Goal: Task Accomplishment & Management: Use online tool/utility

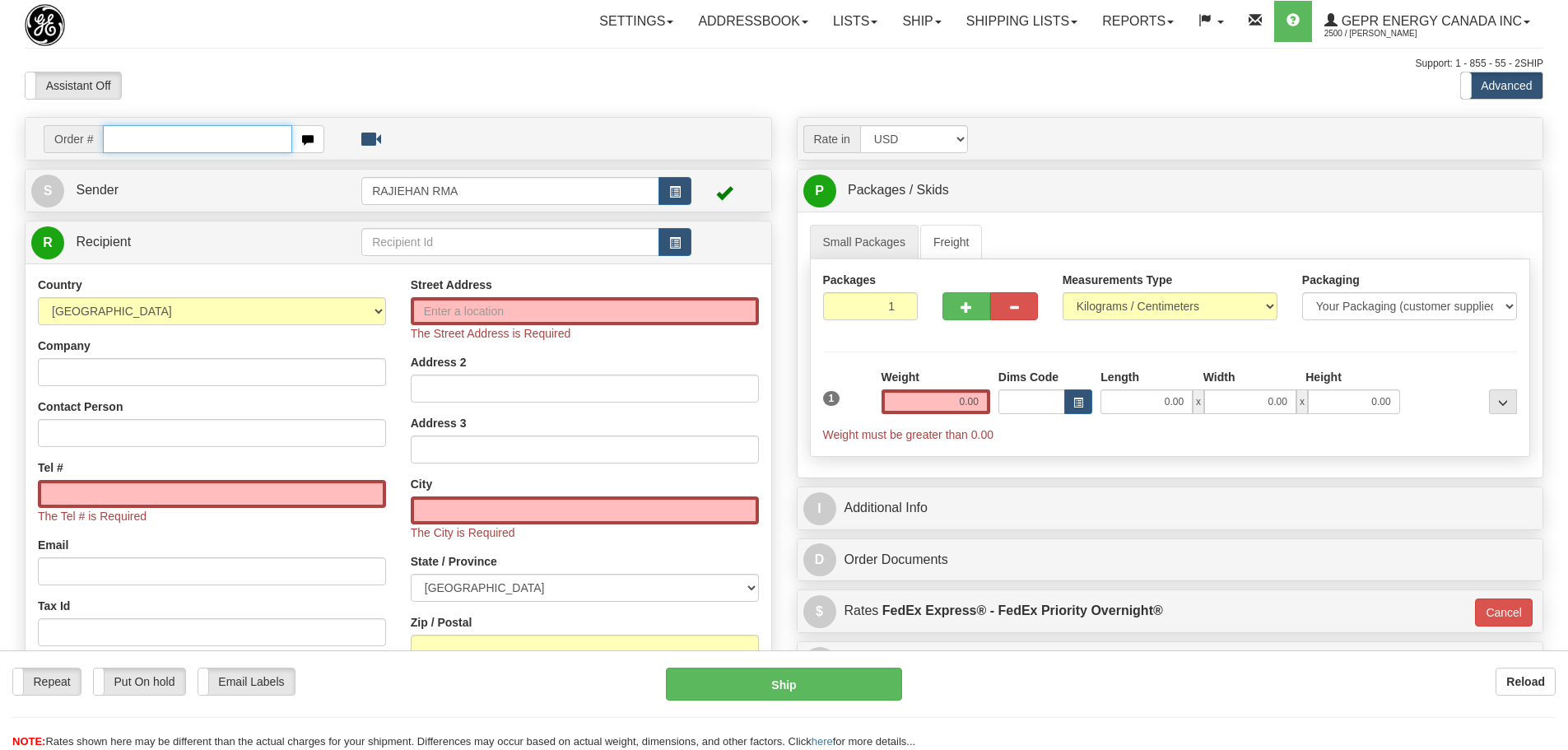
click at [153, 138] on input "text" at bounding box center [198, 139] width 189 height 28
click at [917, 31] on link "Ship" at bounding box center [921, 21] width 64 height 41
click at [632, 70] on div "Support: 1 - 855 - 55 - 2SHIP" at bounding box center [784, 64] width 1518 height 14
click at [640, 27] on link "Settings" at bounding box center [635, 21] width 99 height 41
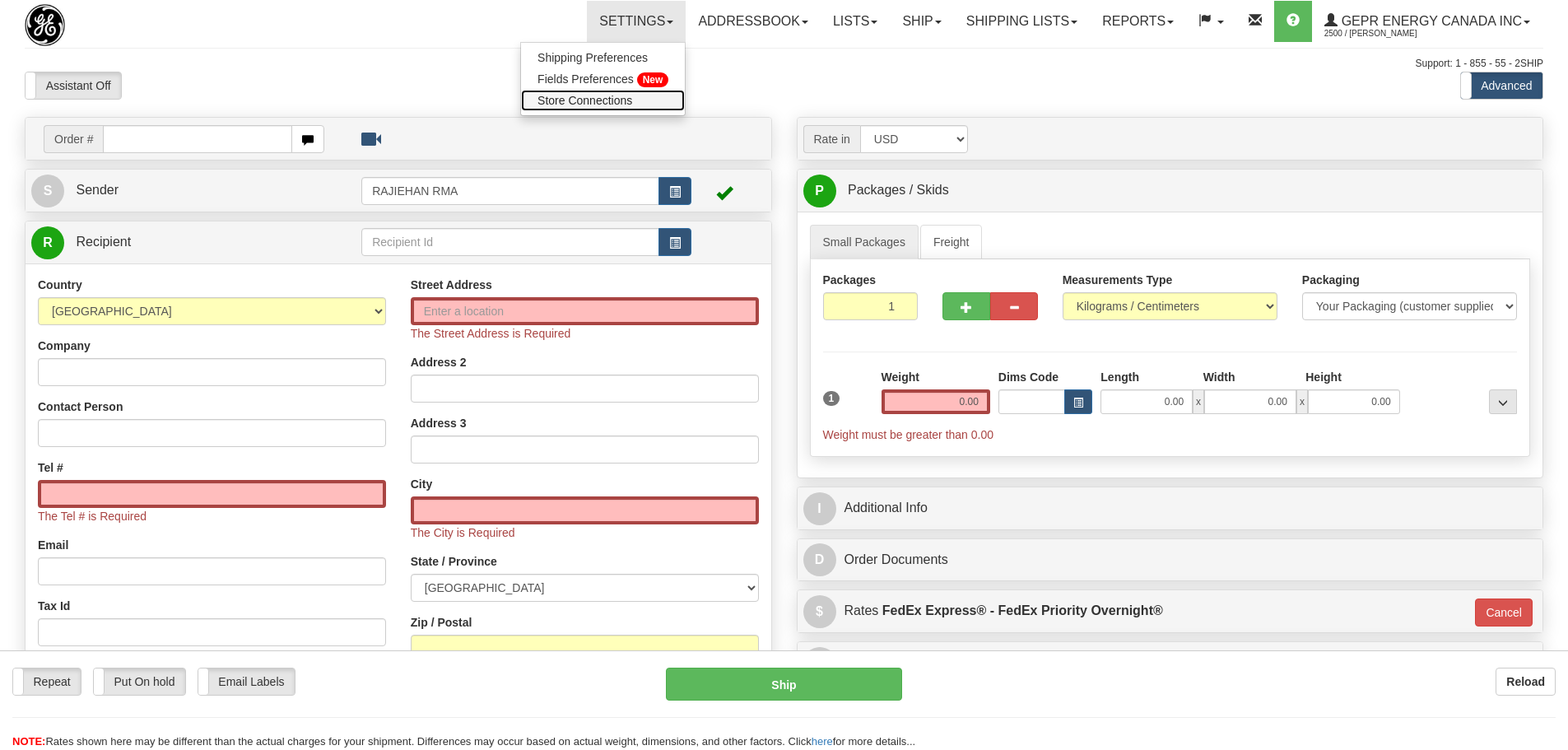
click at [626, 95] on link "Store Connections" at bounding box center [603, 100] width 164 height 21
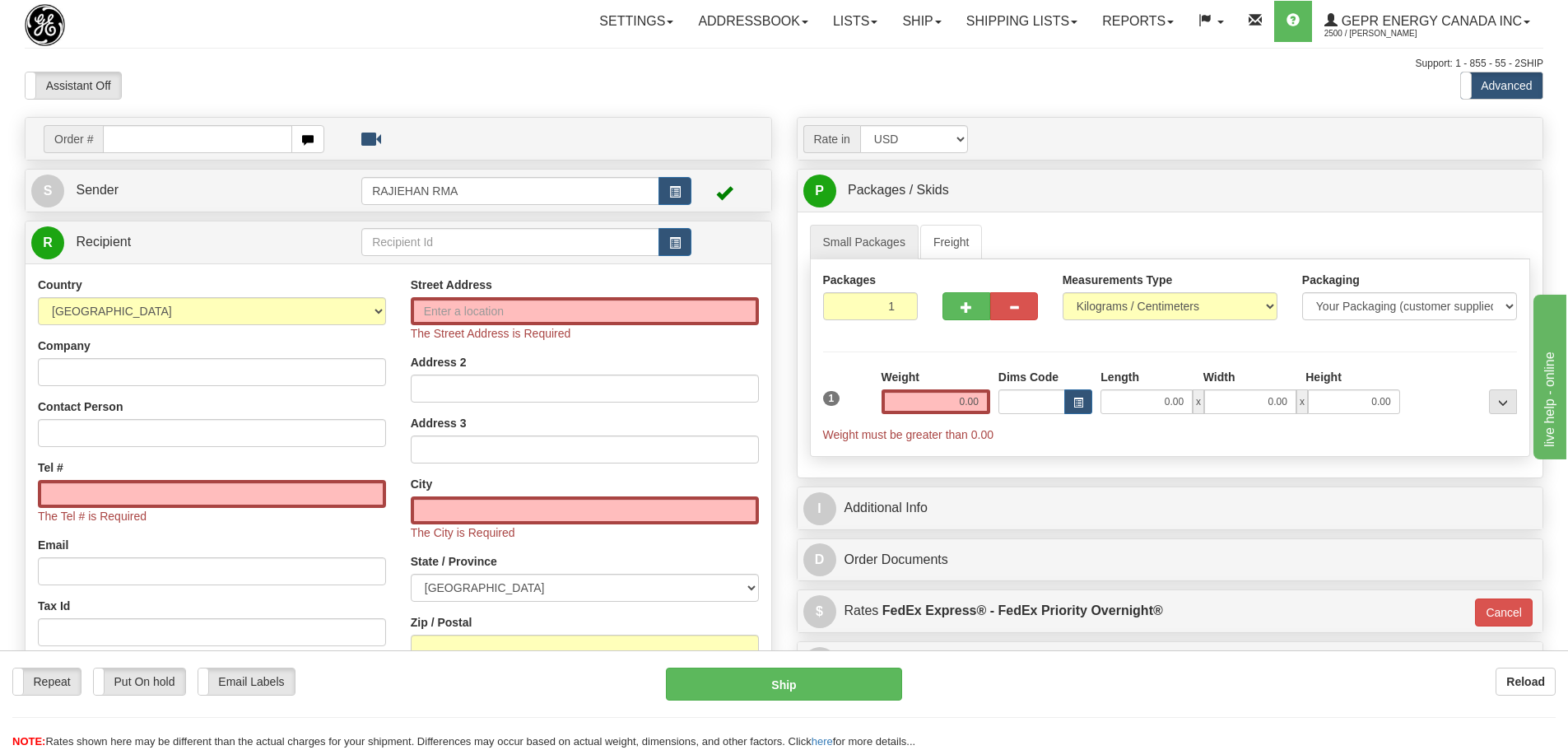
click at [135, 142] on input "text" at bounding box center [198, 139] width 189 height 28
click at [125, 133] on input "0086700960" at bounding box center [198, 139] width 189 height 28
type input "86700960"
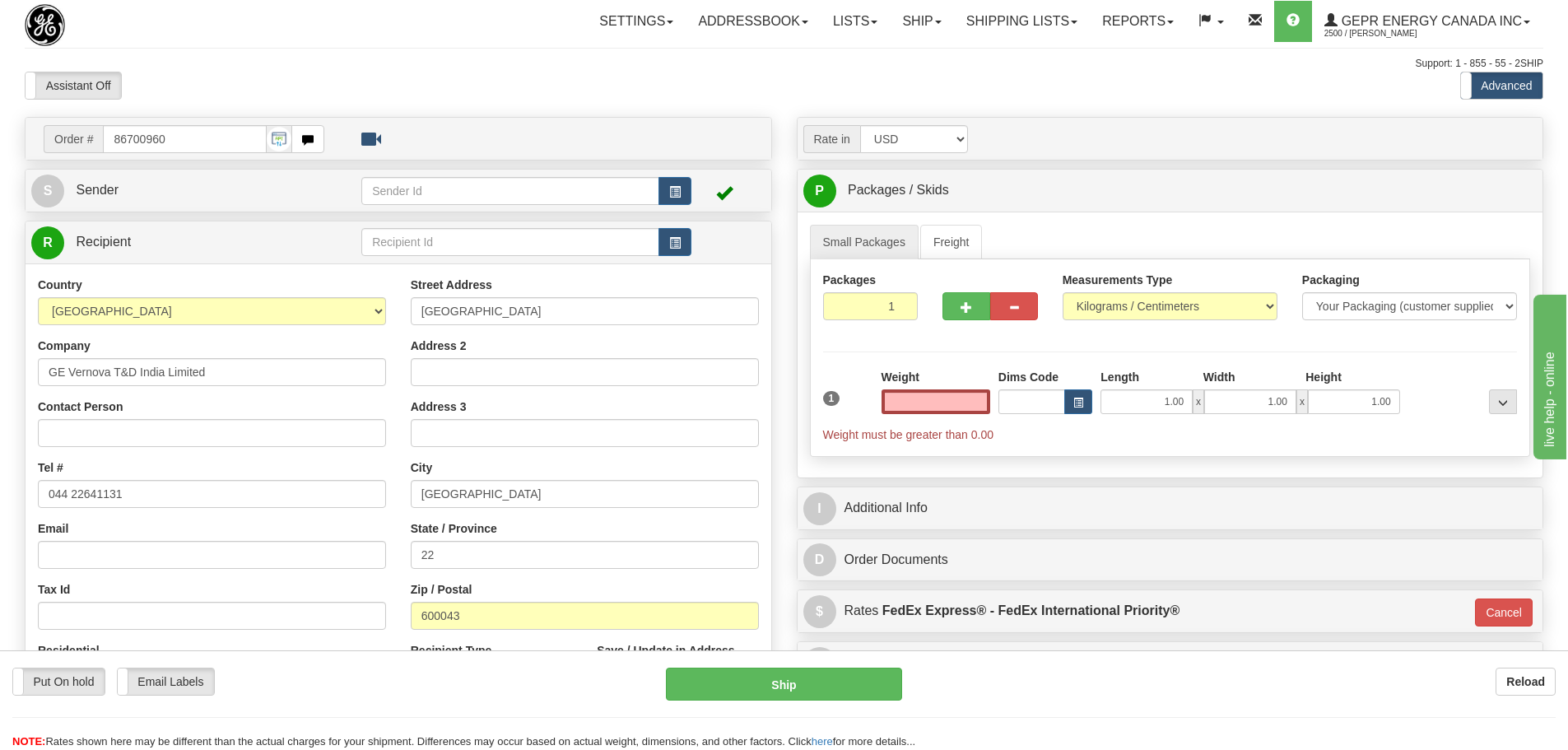
type input "0.00"
click at [208, 136] on input "86700960" at bounding box center [185, 139] width 164 height 28
drag, startPoint x: 208, startPoint y: 136, endPoint x: 42, endPoint y: 135, distance: 166.0
click at [42, 135] on div "Order # 86700960" at bounding box center [184, 139] width 306 height 28
paste input "7"
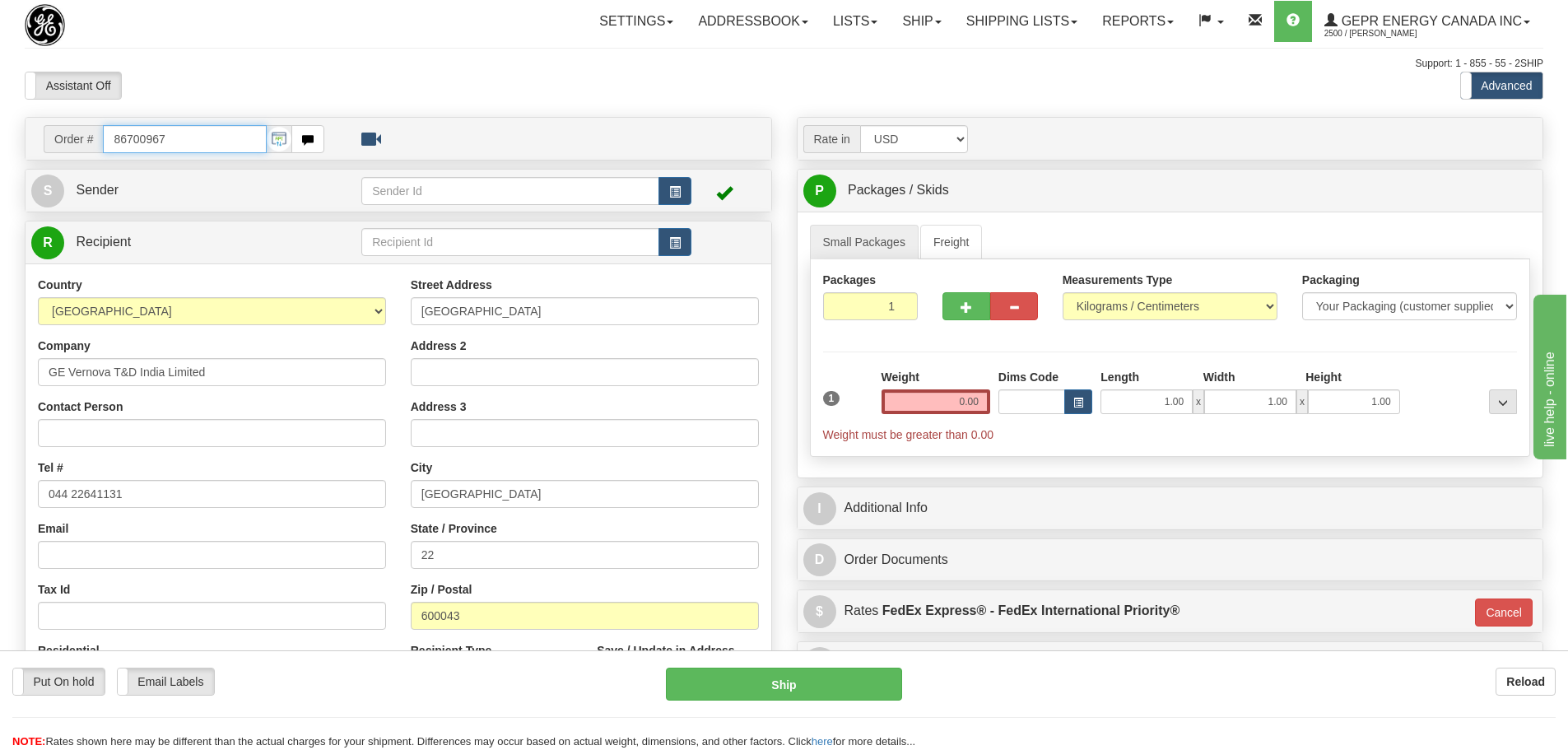
type input "86700967"
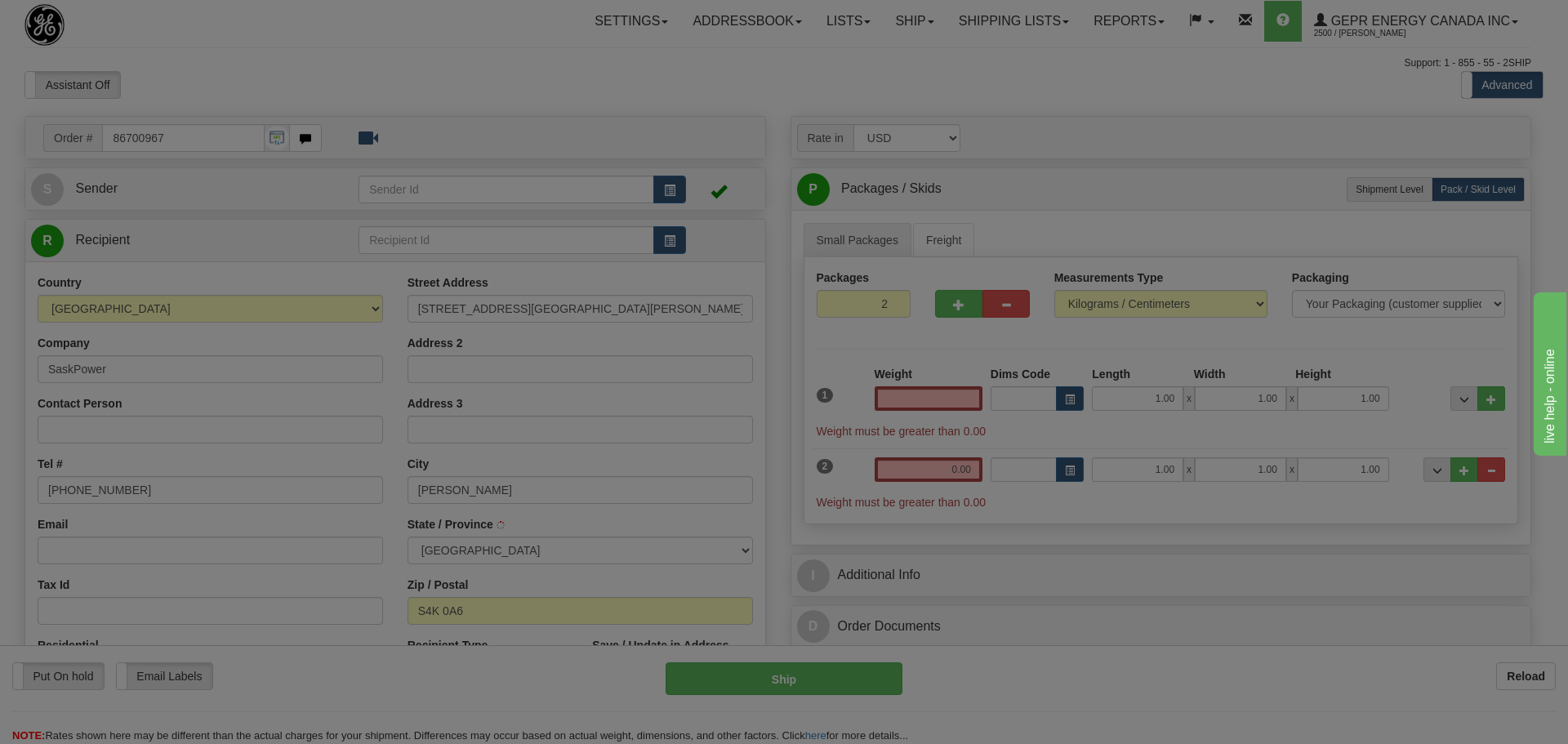
type input "RM OF SHERWOOD"
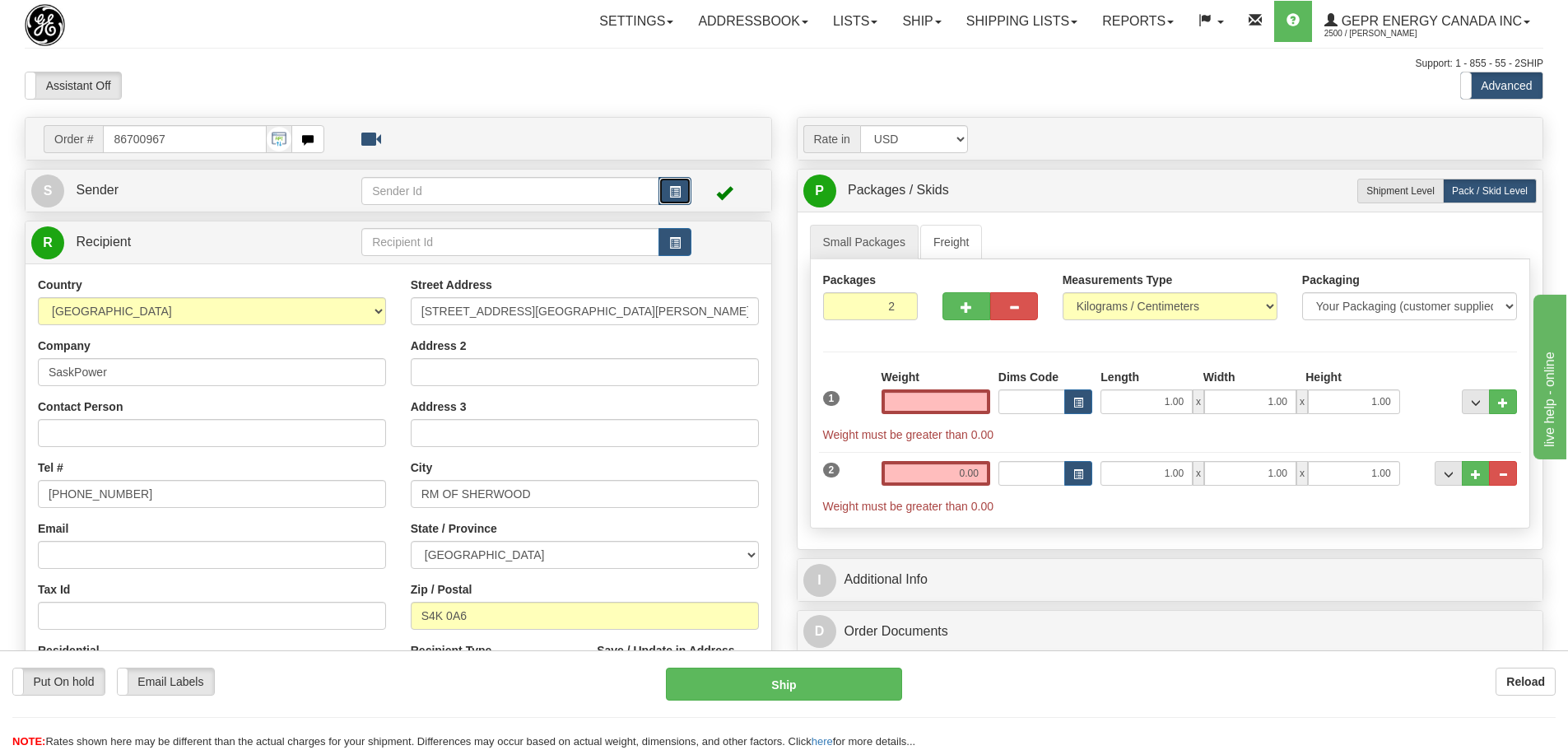
type input "0.00"
click at [665, 188] on button "button" at bounding box center [675, 191] width 33 height 28
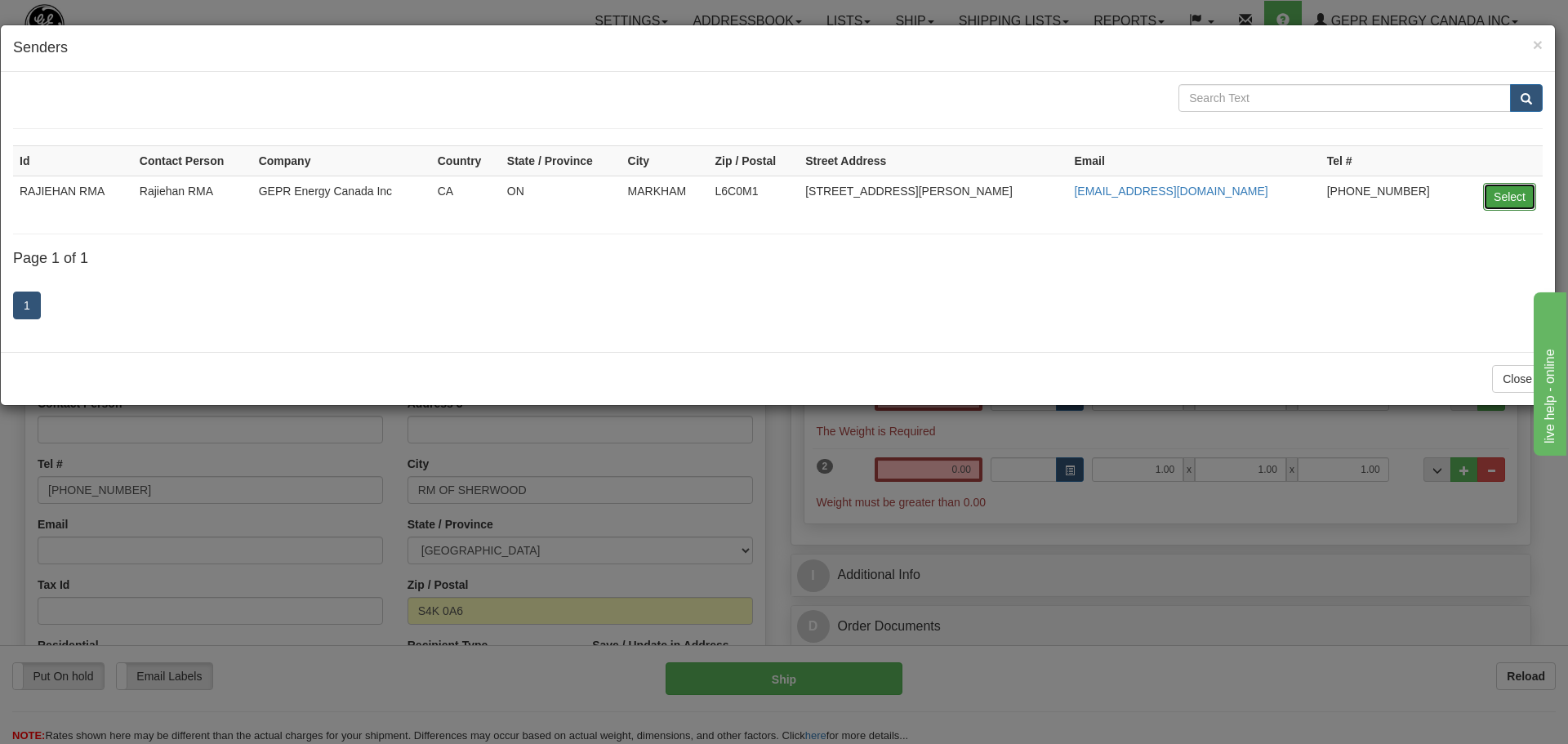
click at [1498, 191] on button "Select" at bounding box center [1510, 197] width 53 height 28
type input "RAJIEHAN RMA"
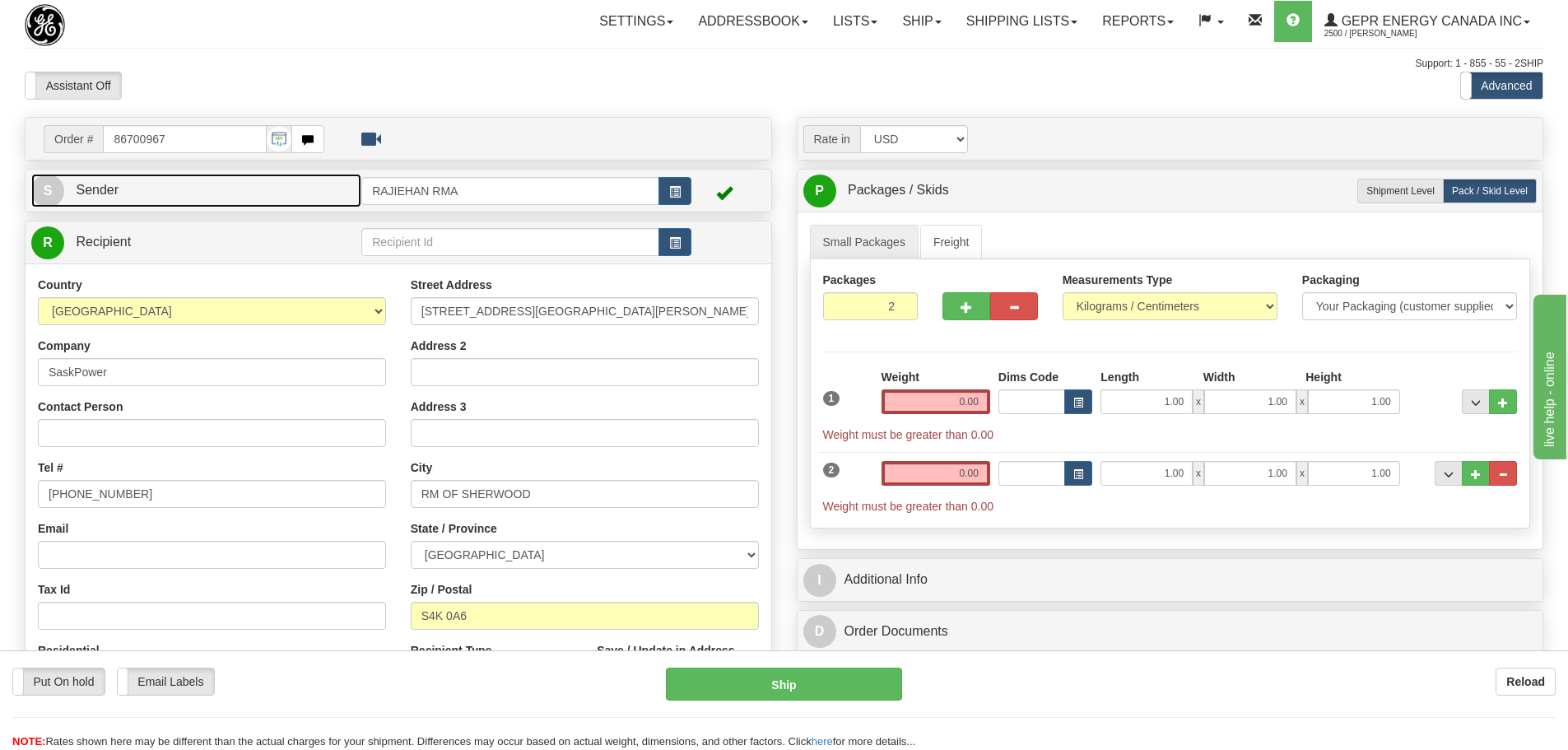
click at [266, 200] on link "S Sender" at bounding box center [196, 190] width 330 height 34
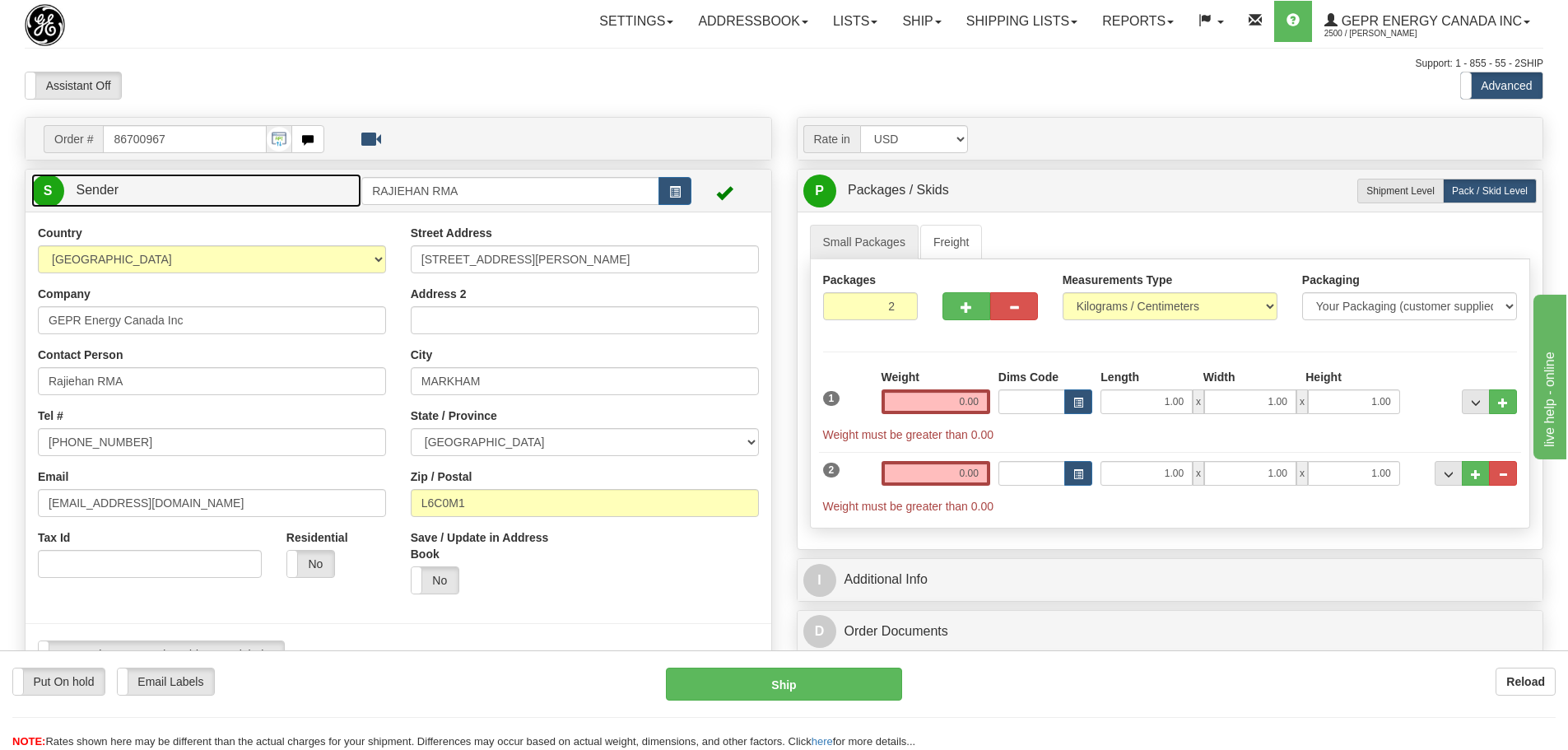
click at [266, 200] on link "S Sender" at bounding box center [196, 190] width 330 height 34
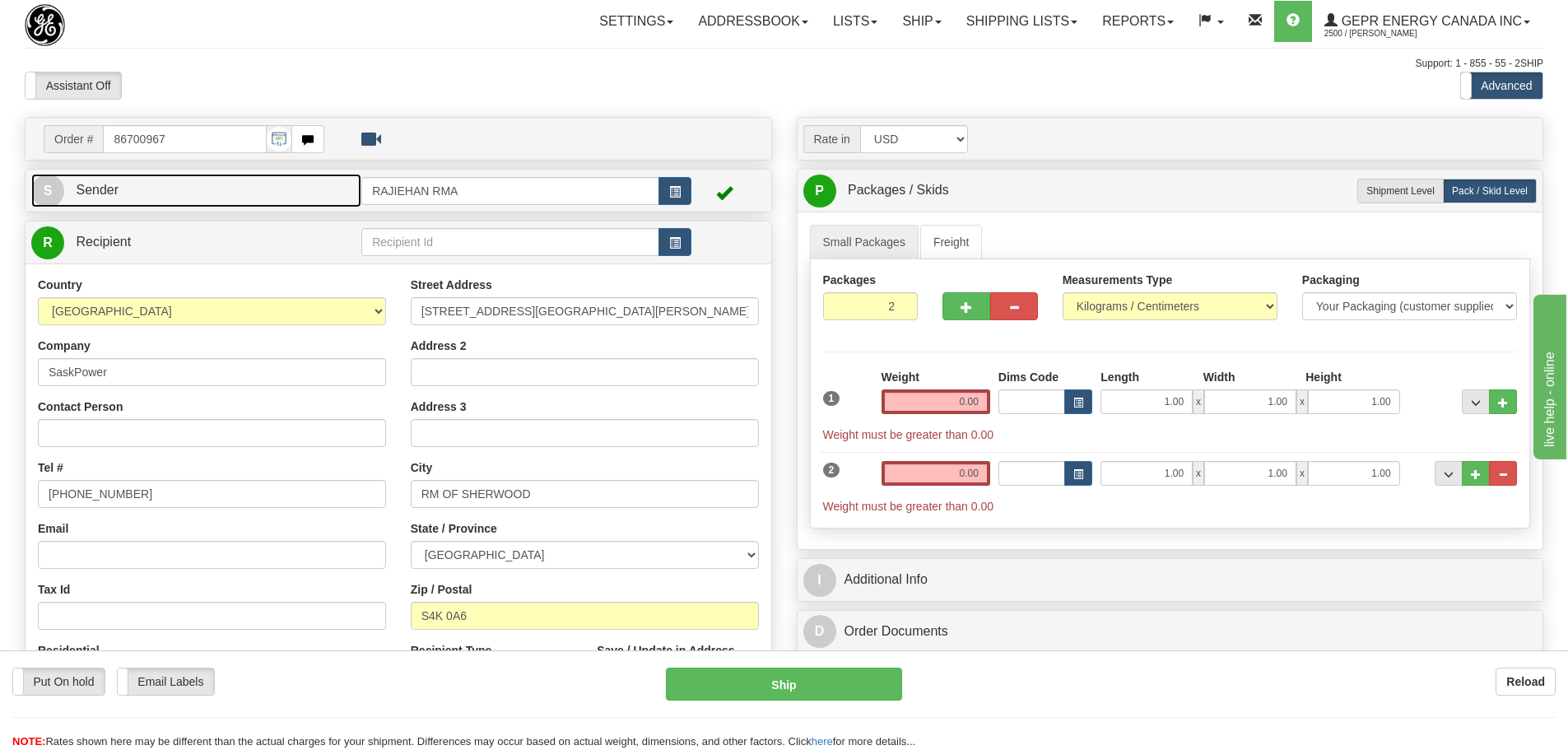
click at [266, 200] on link "S Sender" at bounding box center [196, 190] width 330 height 34
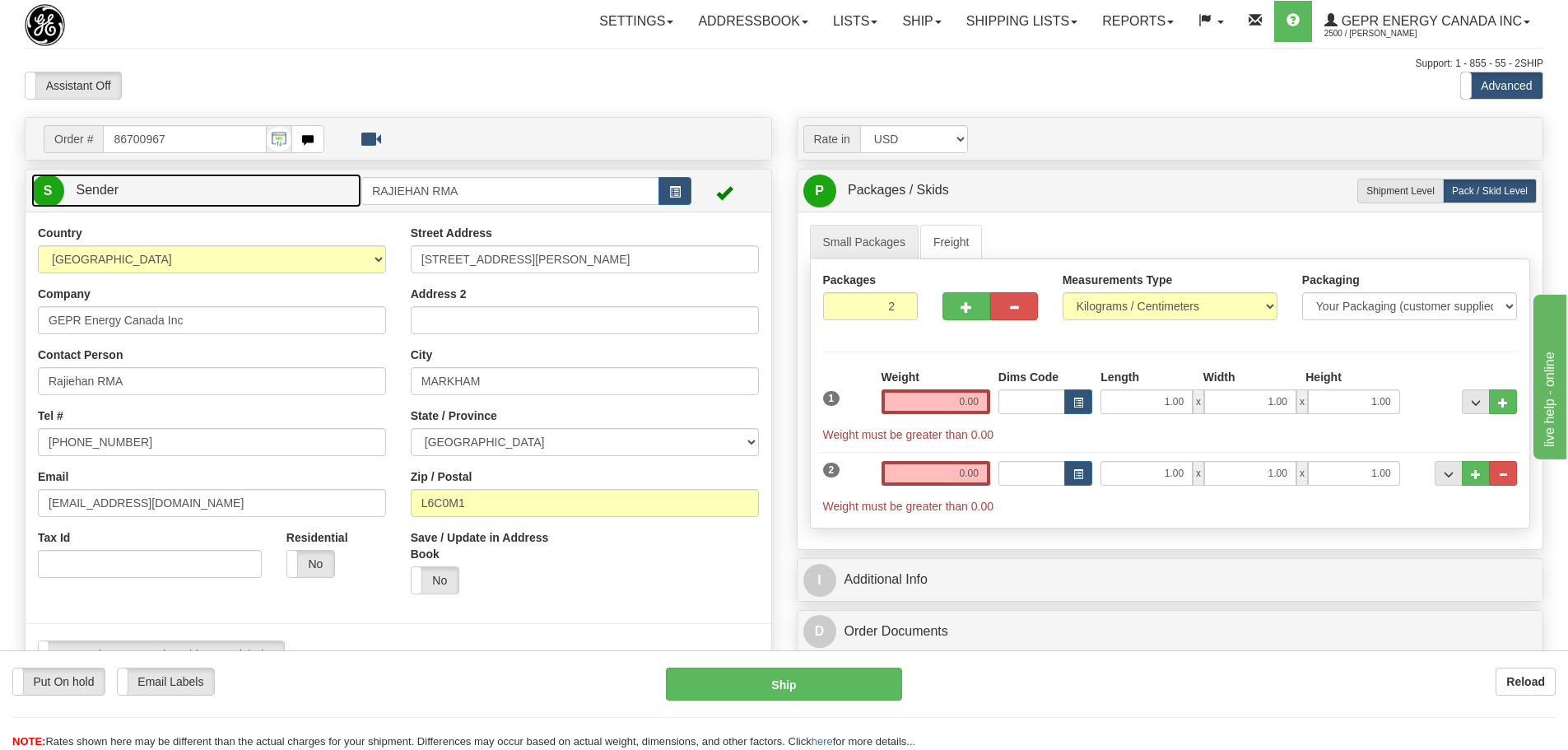
click at [266, 200] on link "S Sender" at bounding box center [196, 190] width 330 height 34
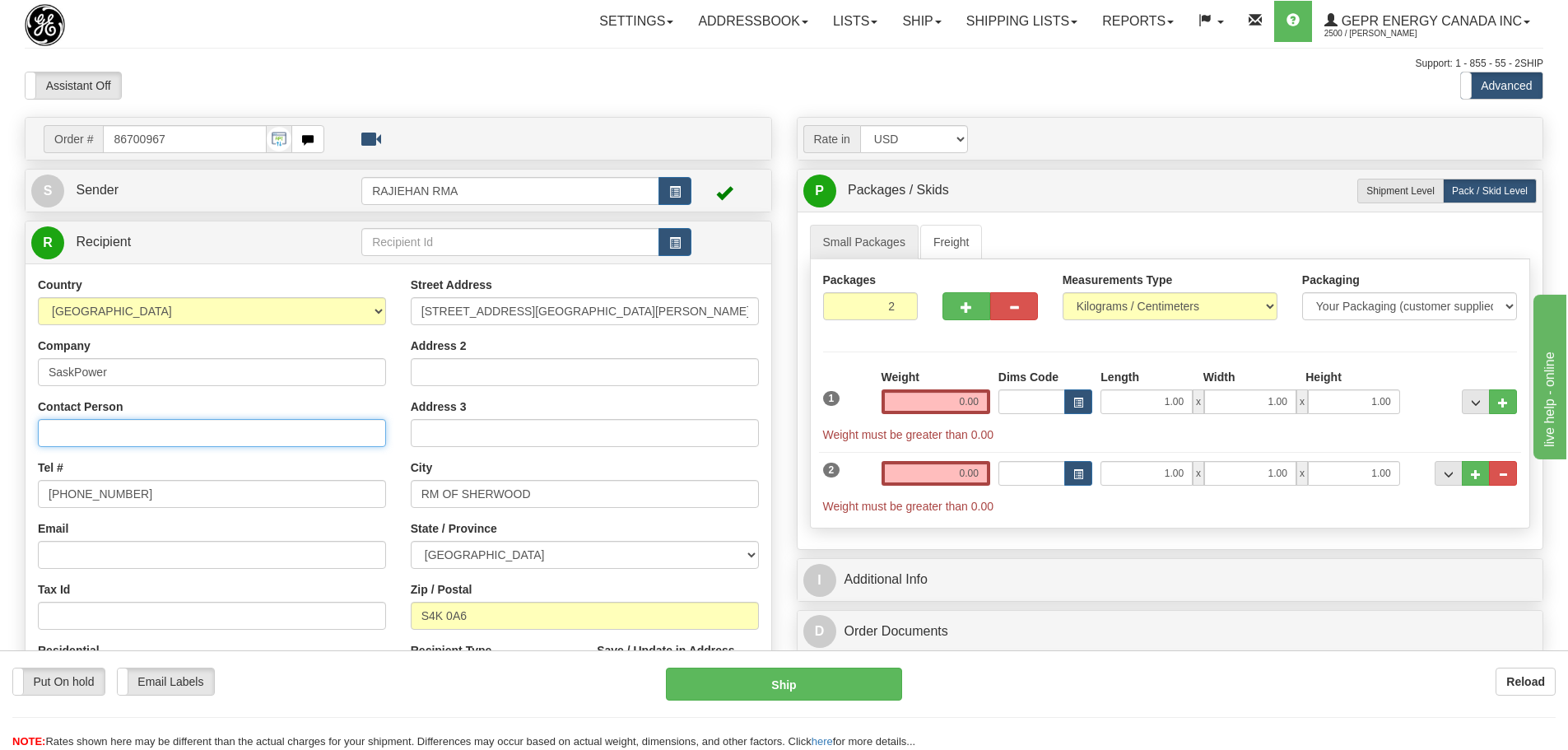
click at [208, 420] on input "Contact Person" at bounding box center [211, 433] width 348 height 28
paste input "86700967"
click at [252, 430] on input "86700967" at bounding box center [211, 433] width 348 height 28
drag, startPoint x: 249, startPoint y: 430, endPoint x: -167, endPoint y: 444, distance: 416.2
click at [0, 444] on html "Training Course Close Toggle navigation Settings Shipping Preferences New Sende…" at bounding box center [784, 375] width 1568 height 750
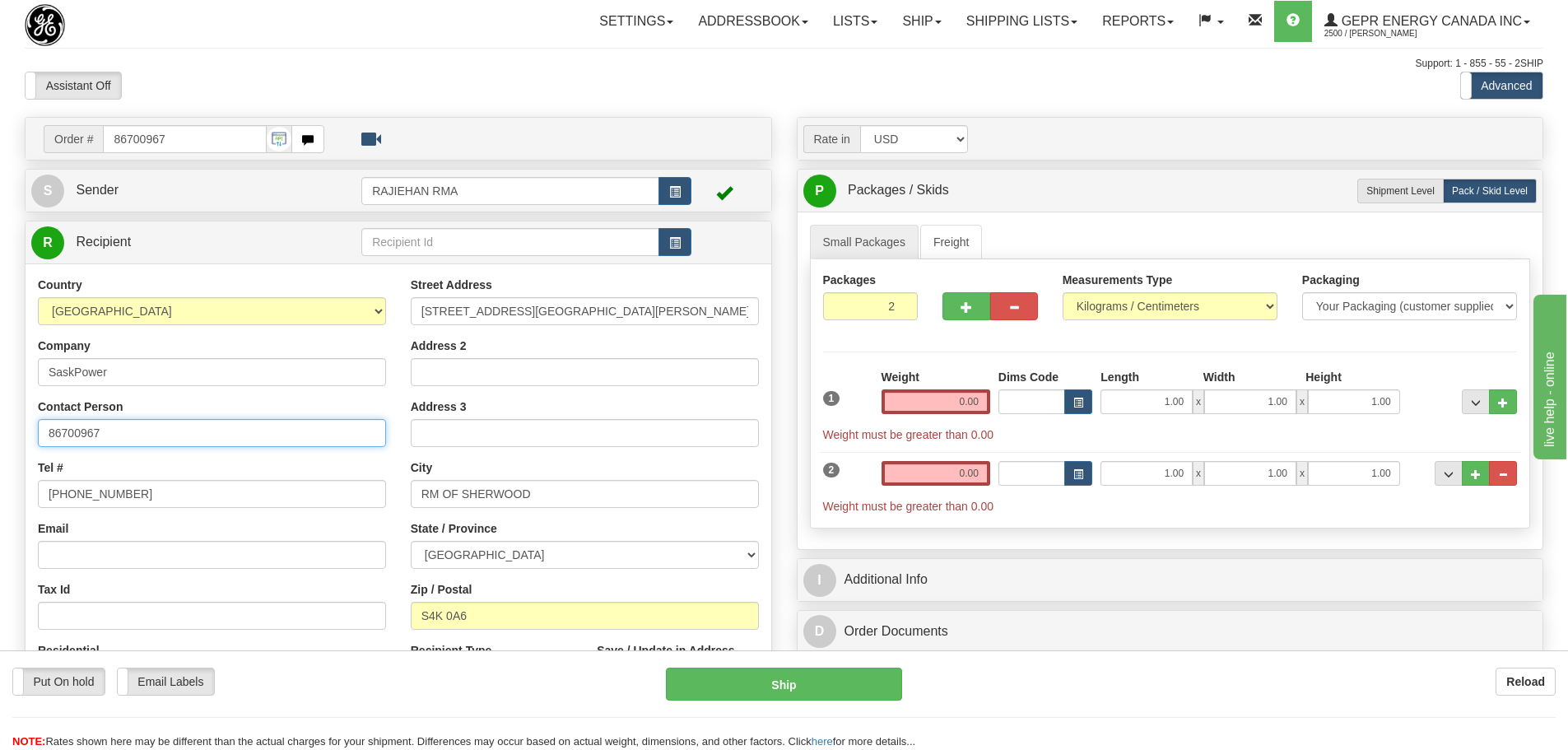
paste input "Michael Vargo"
type input "Michael Vargo"
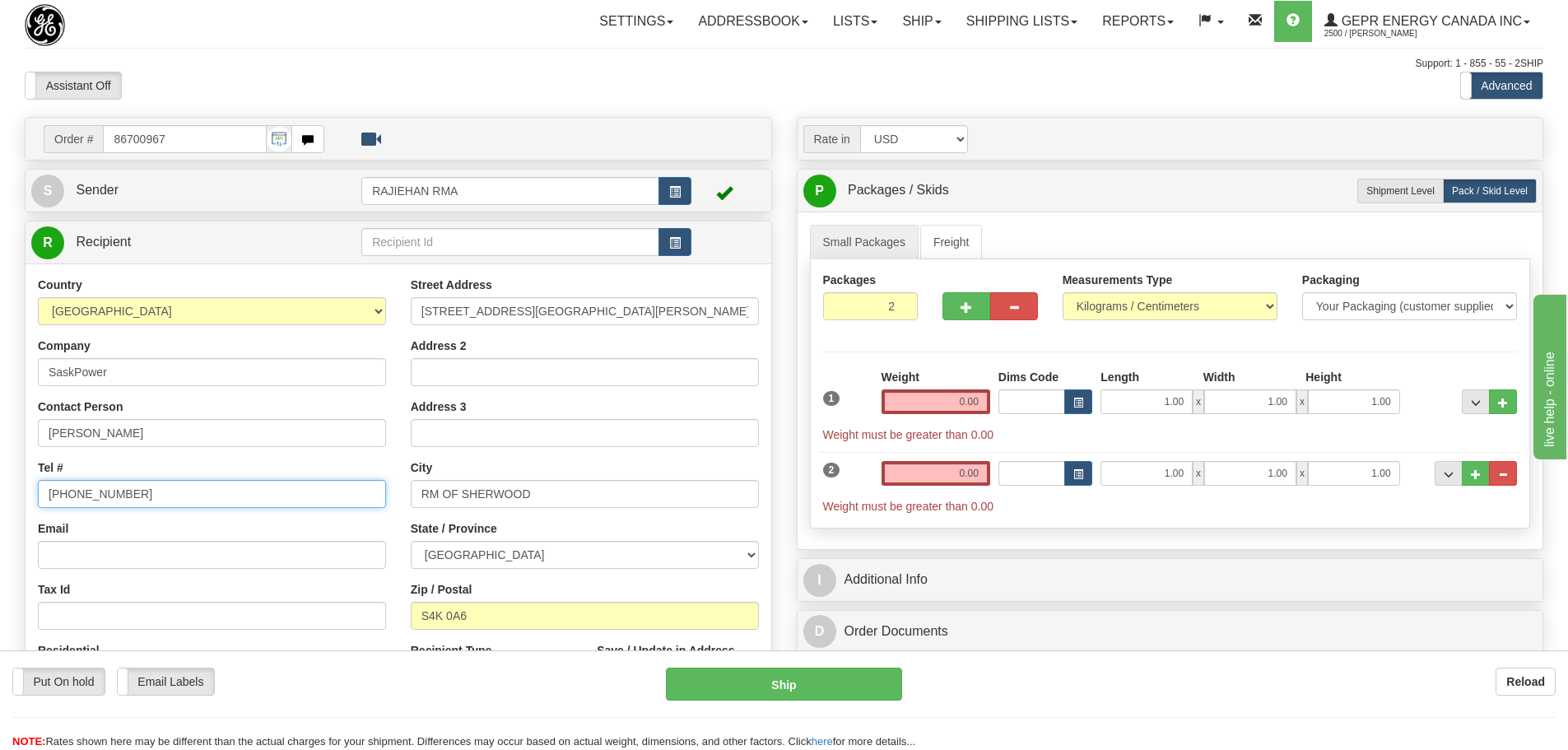
drag, startPoint x: 204, startPoint y: 489, endPoint x: -156, endPoint y: 503, distance: 360.3
click at [0, 503] on html "Training Course Close Toggle navigation Settings Shipping Preferences New Sende…" at bounding box center [784, 375] width 1568 height 750
paste input "306-510-4352"
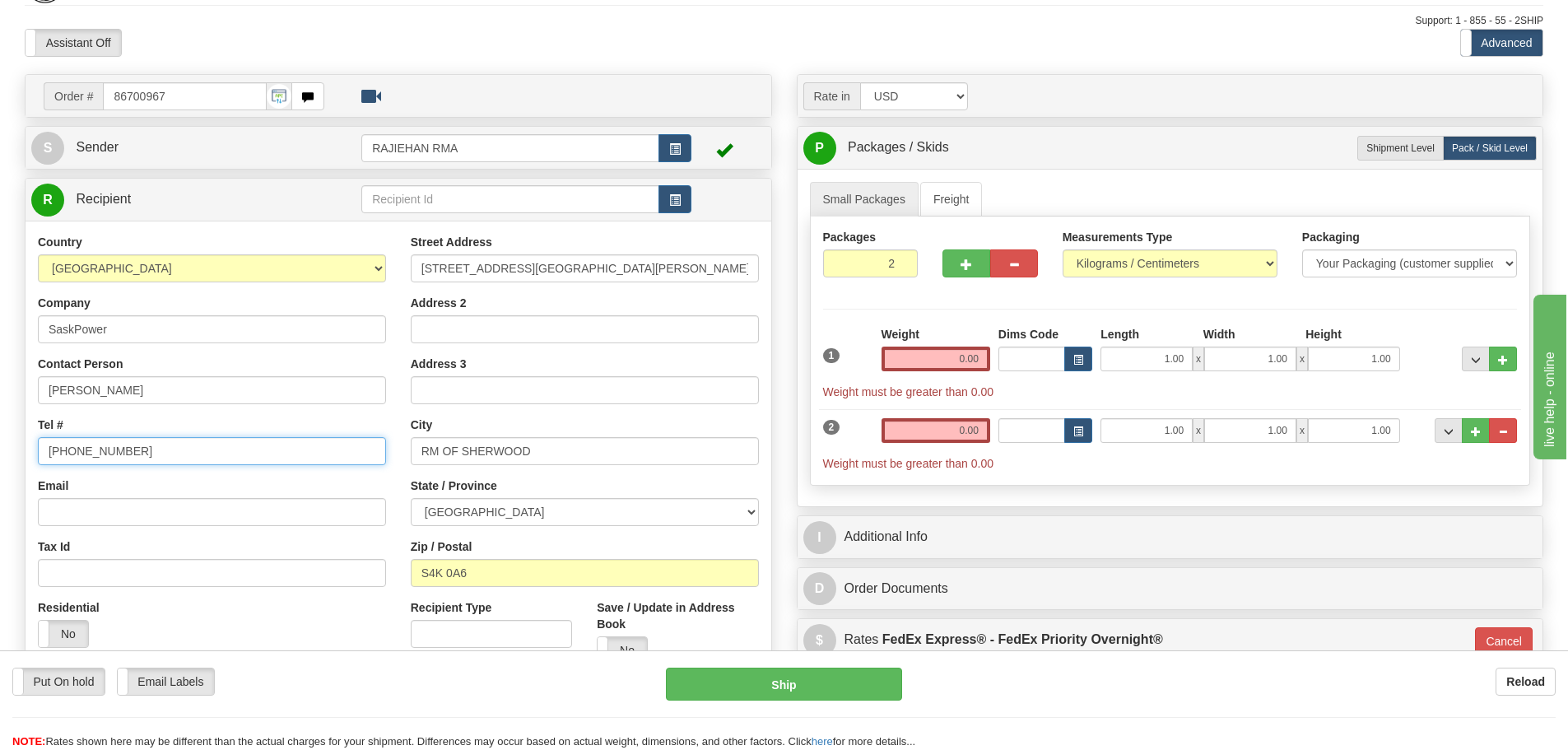
scroll to position [82, 0]
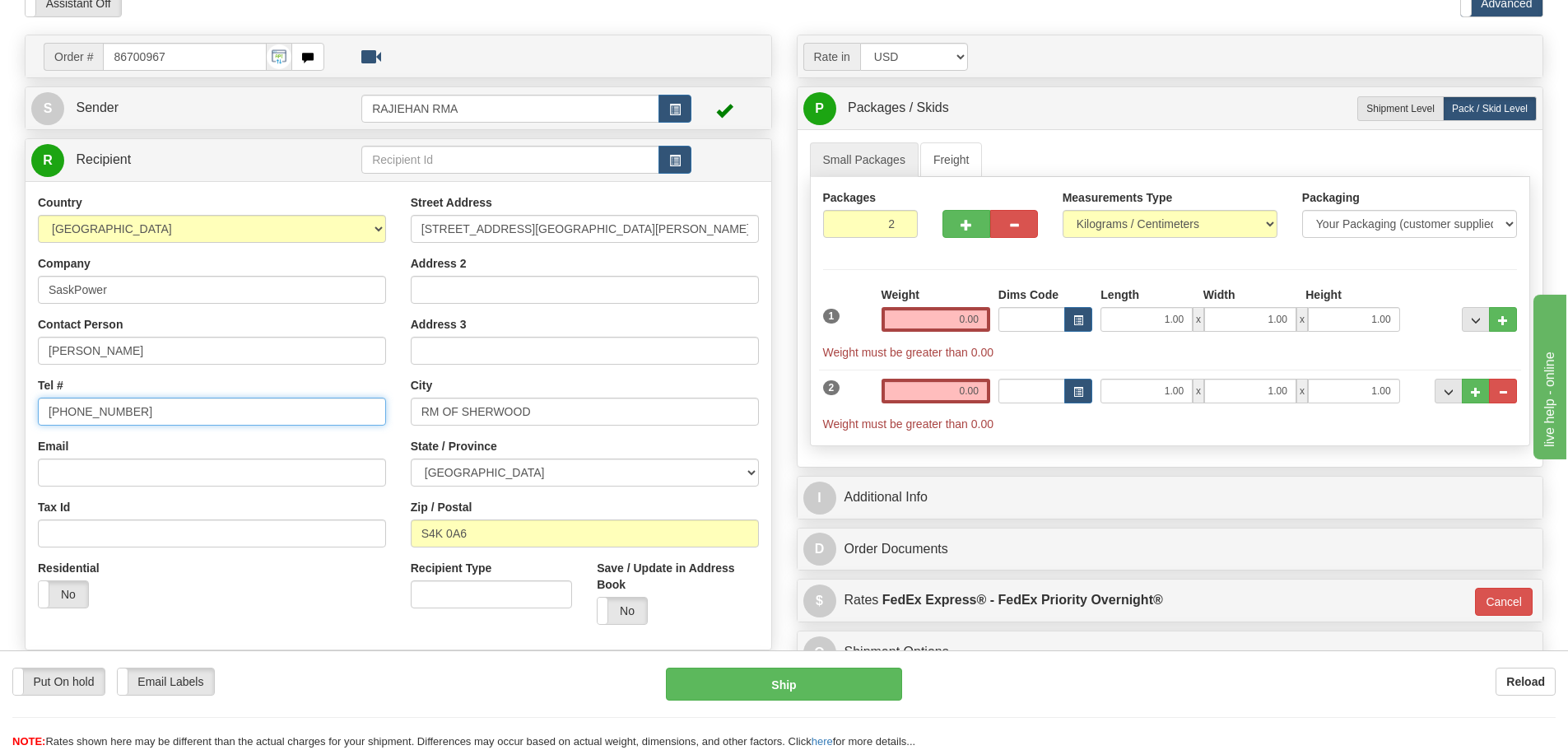
type input "306-510-4352"
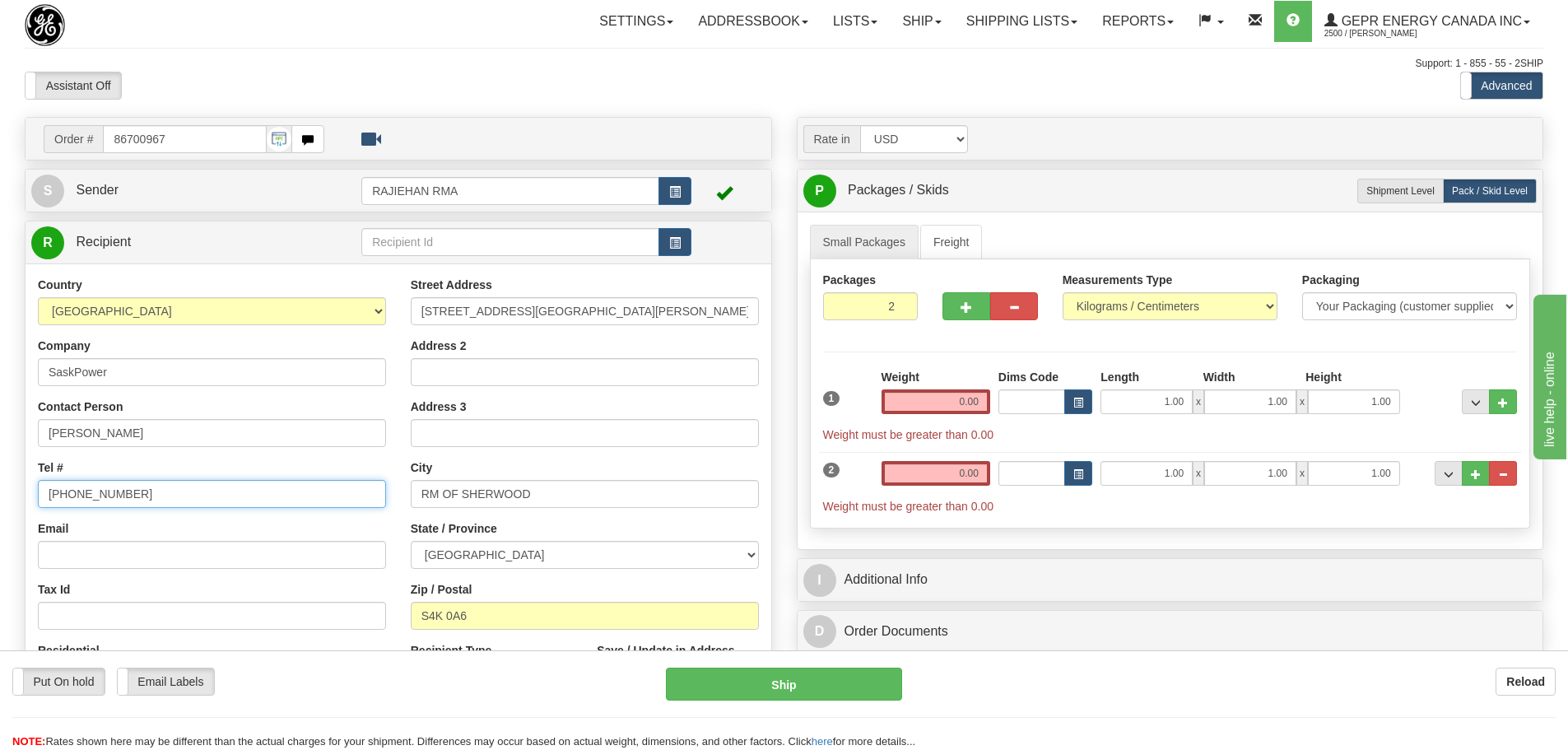
scroll to position [329, 0]
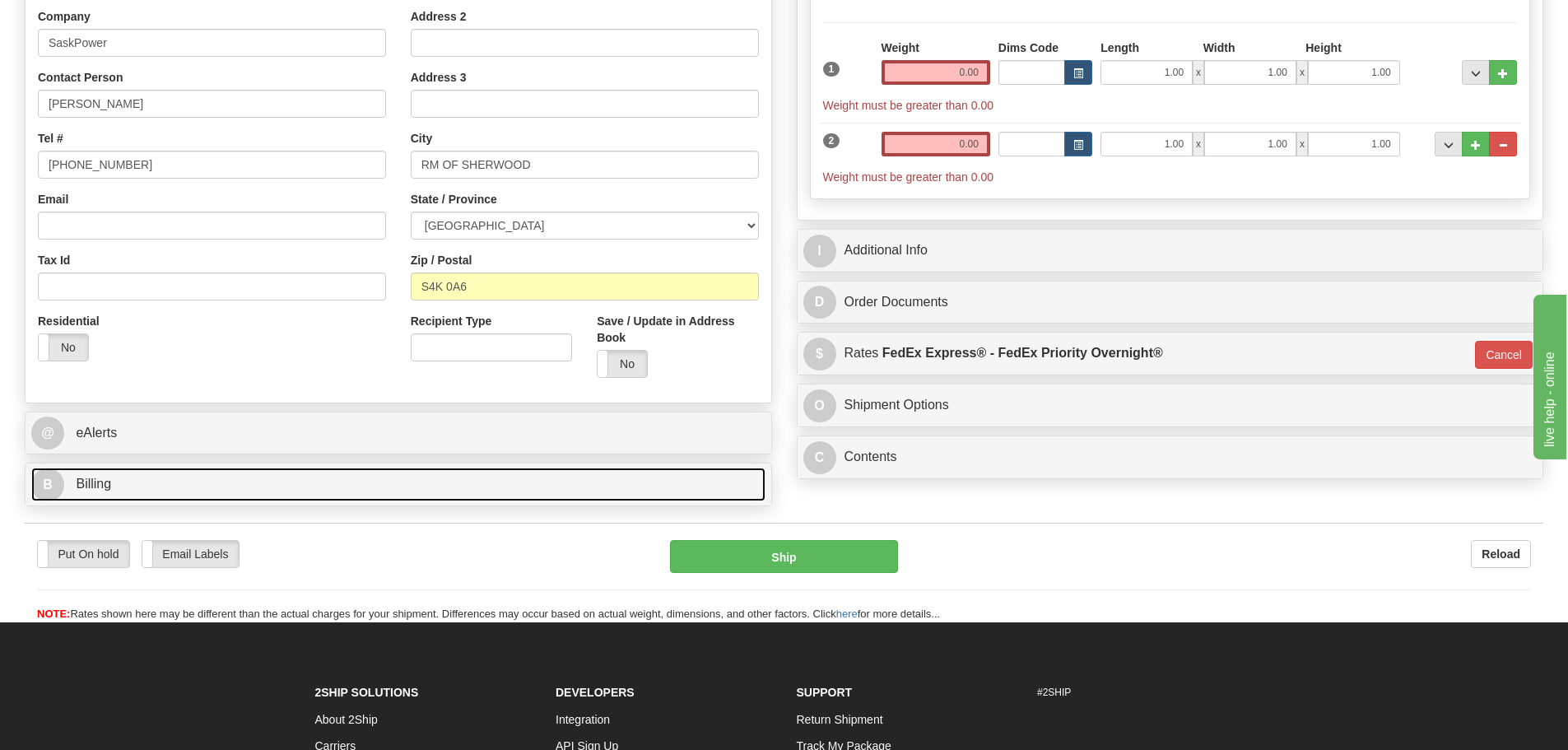
click at [112, 487] on link "B Billing" at bounding box center [398, 484] width 734 height 34
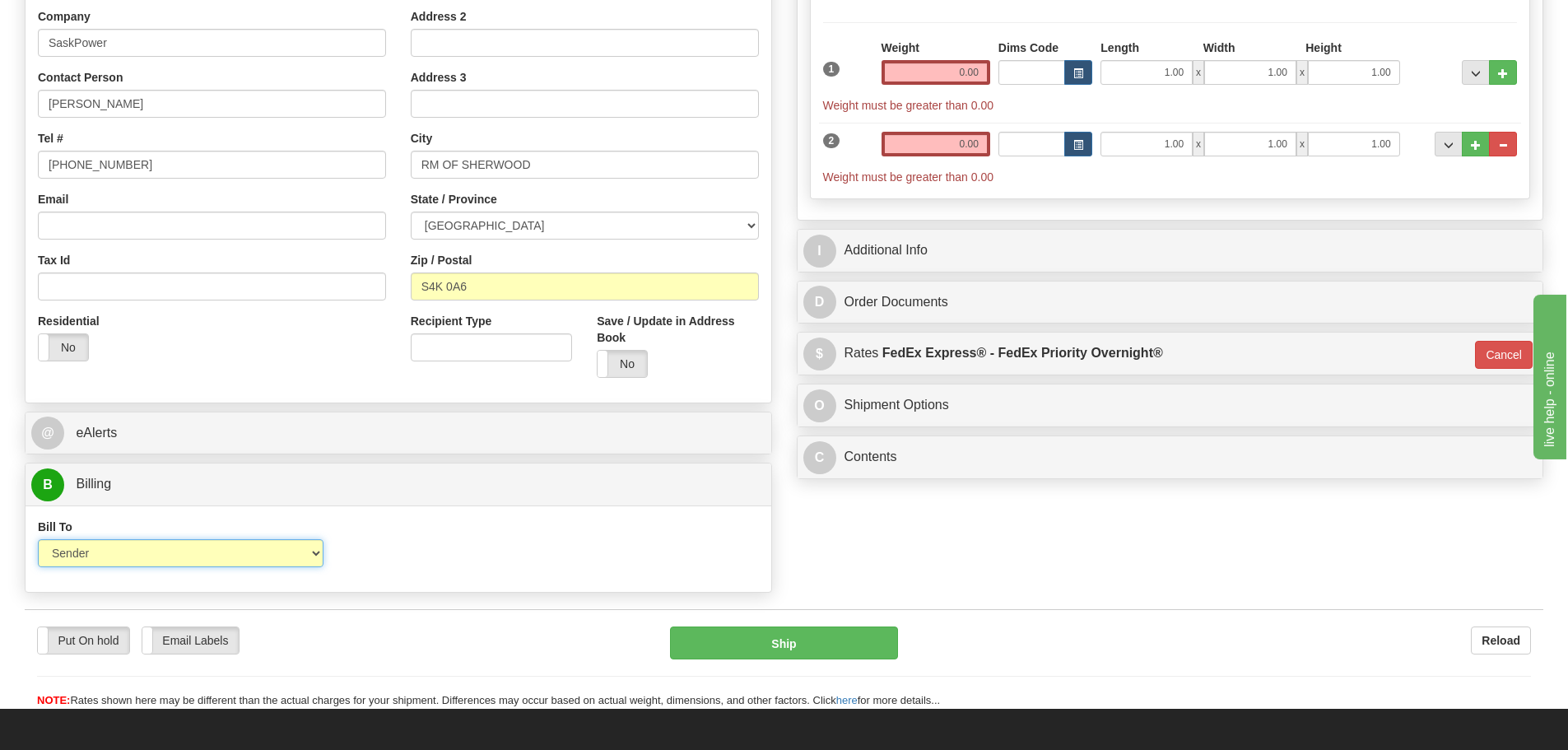
click at [309, 555] on select "Sender Recipient Third Party Collect" at bounding box center [180, 553] width 286 height 28
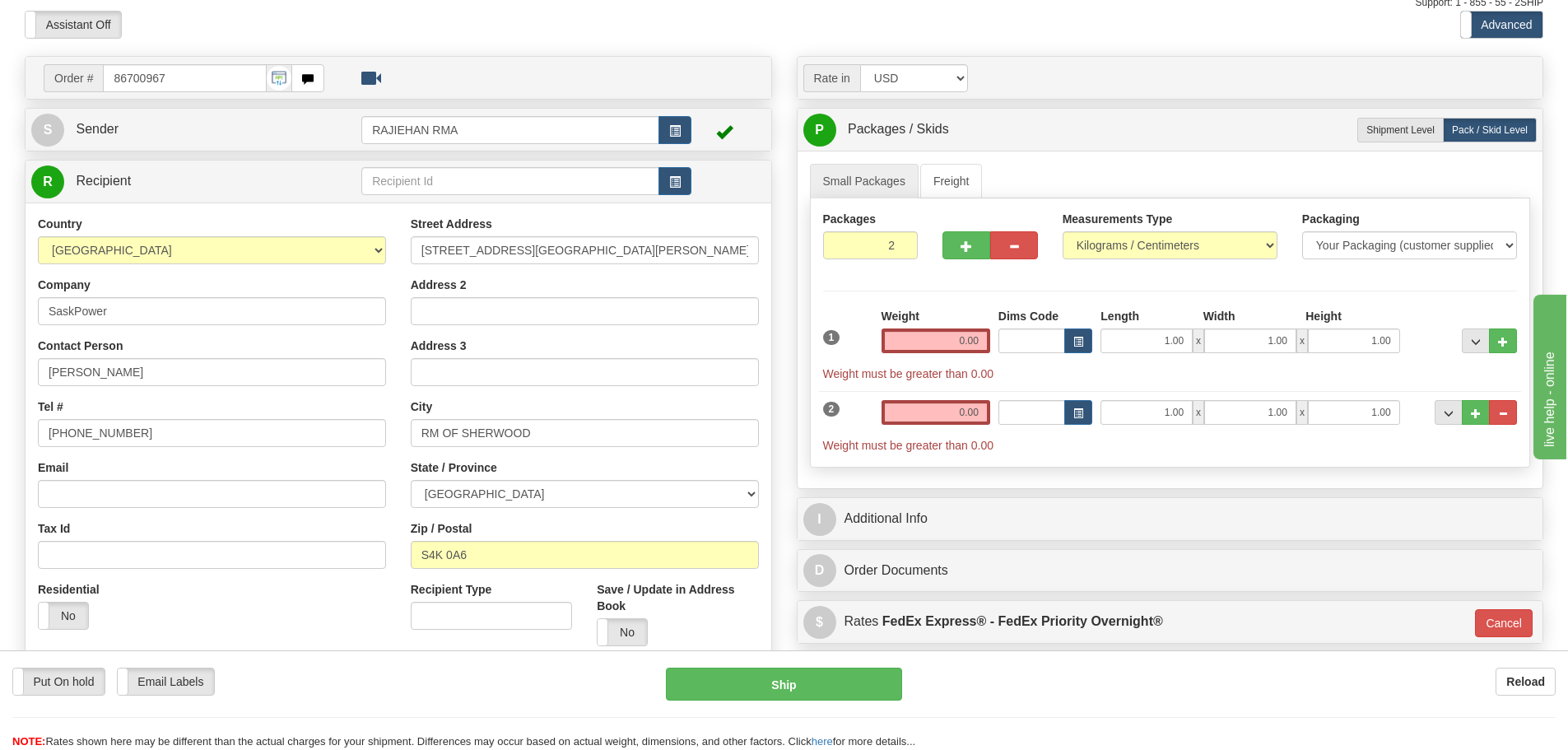
scroll to position [0, 0]
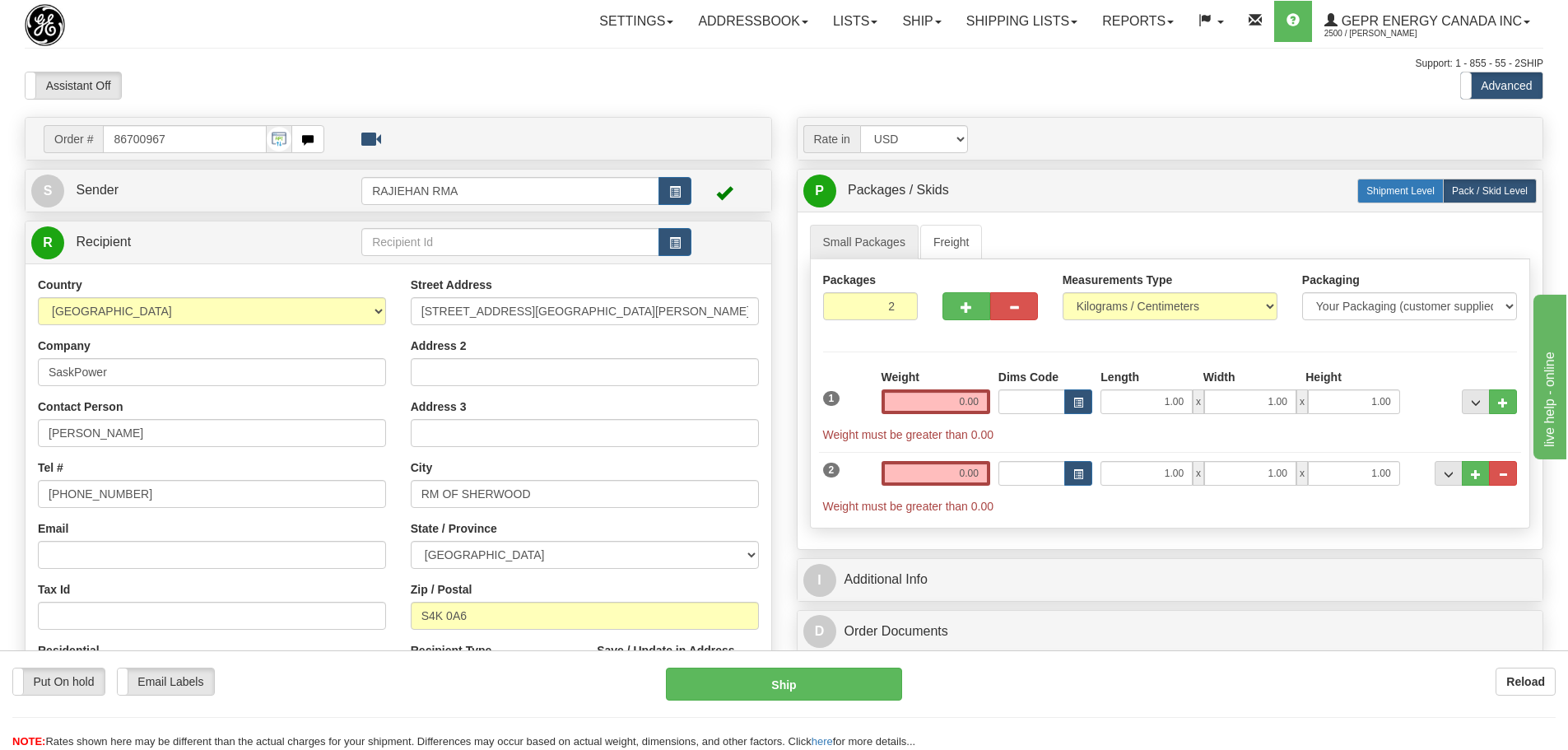
click at [1381, 197] on label "Shipment Level Shipm." at bounding box center [1401, 191] width 87 height 25
radio input "true"
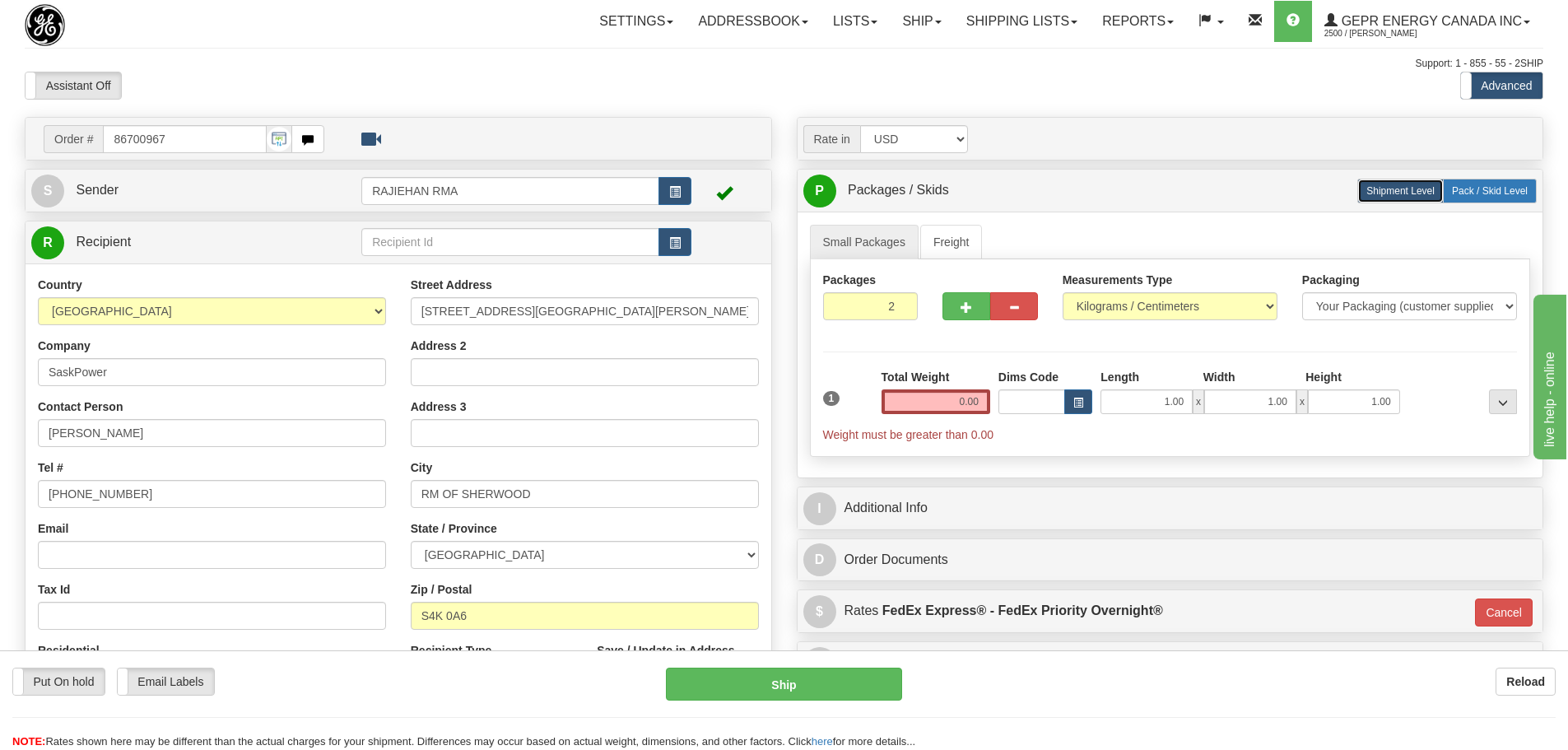
click at [1494, 194] on span "Pack / Skid Level" at bounding box center [1490, 191] width 76 height 11
radio input "true"
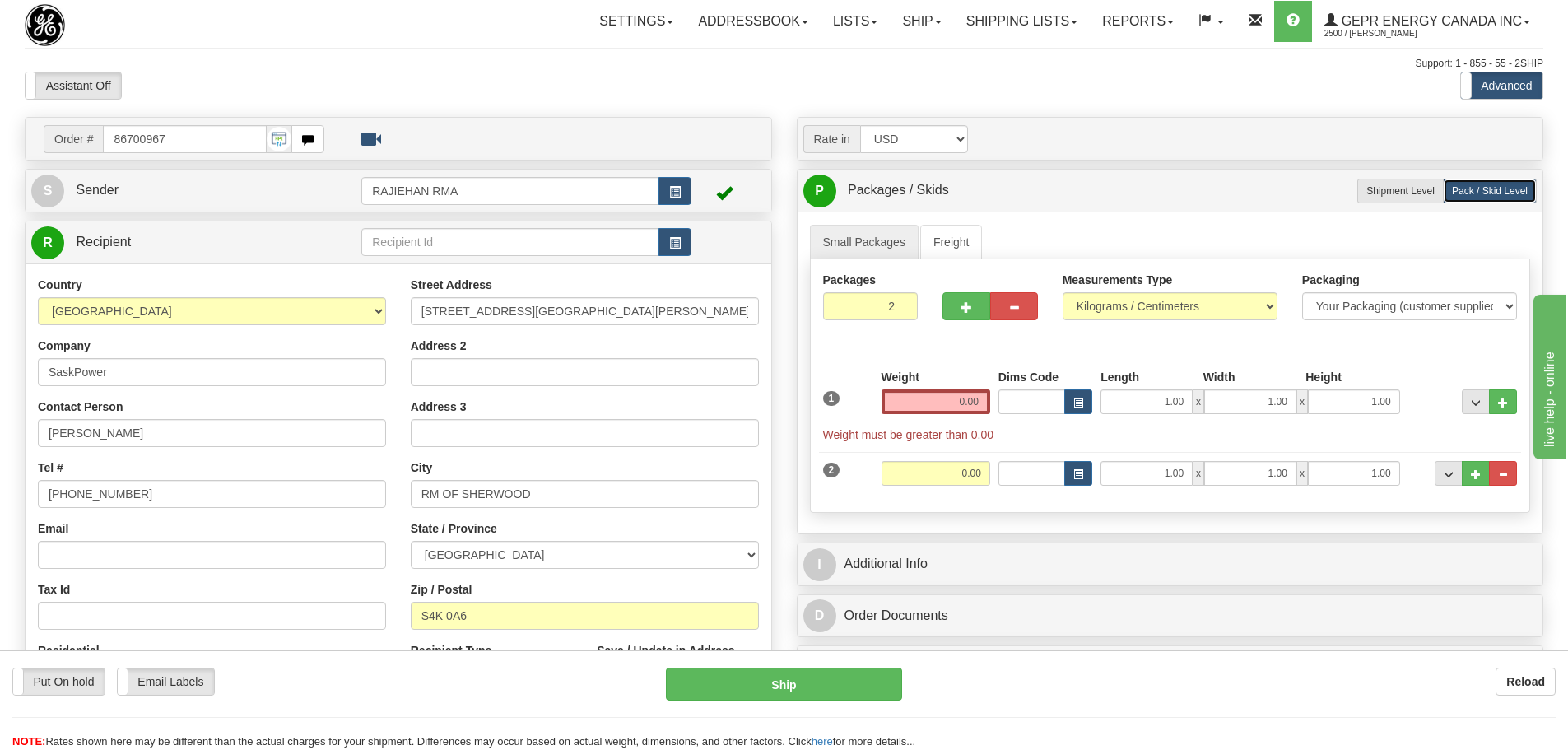
click at [953, 94] on div "Assistant On Assistant Off Do a return Do a return Previous Next Standard Advan…" at bounding box center [783, 85] width 1543 height 28
click at [1424, 201] on label "Shipment Level Shipm." at bounding box center [1401, 191] width 87 height 25
radio input "true"
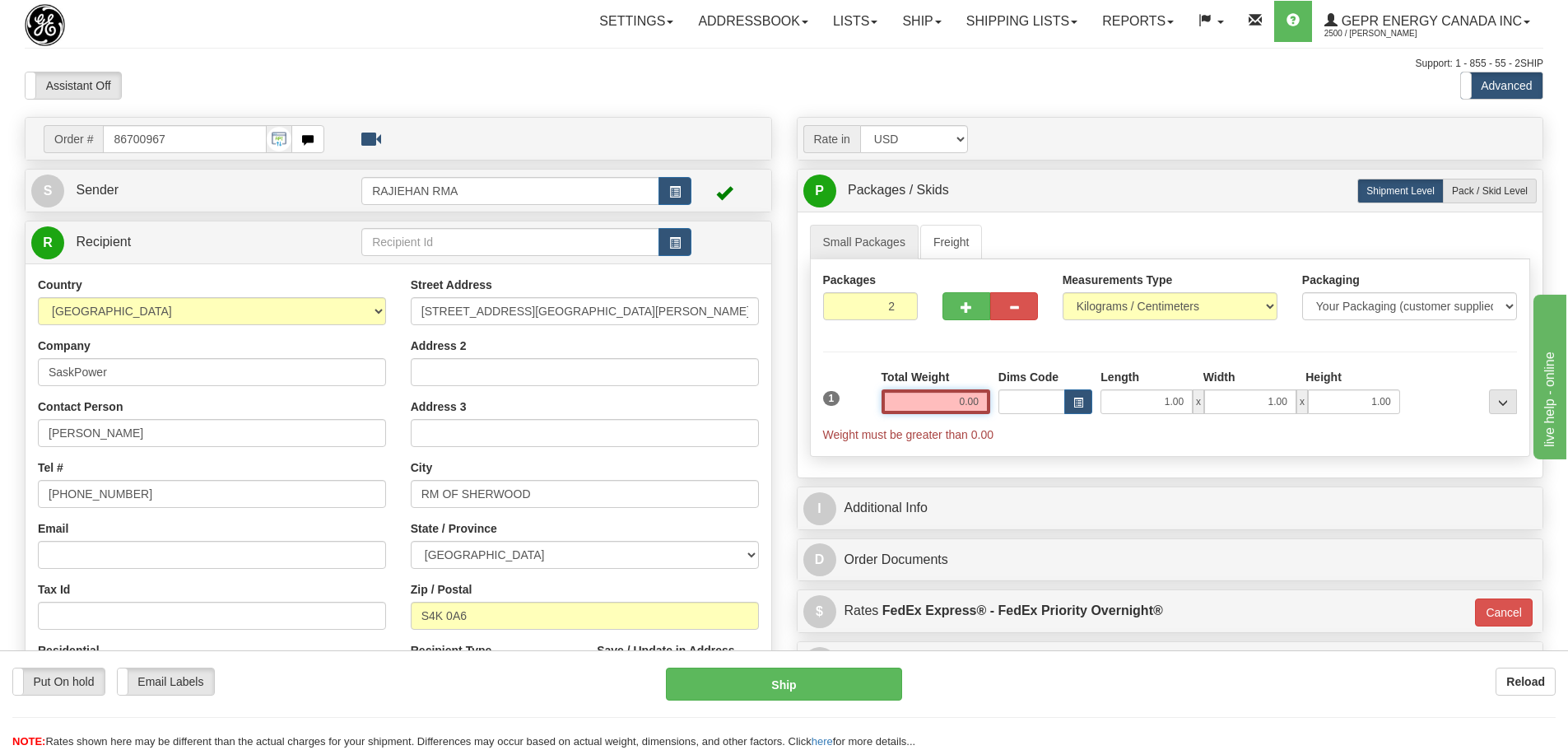
click at [971, 401] on input "0.00" at bounding box center [936, 401] width 109 height 25
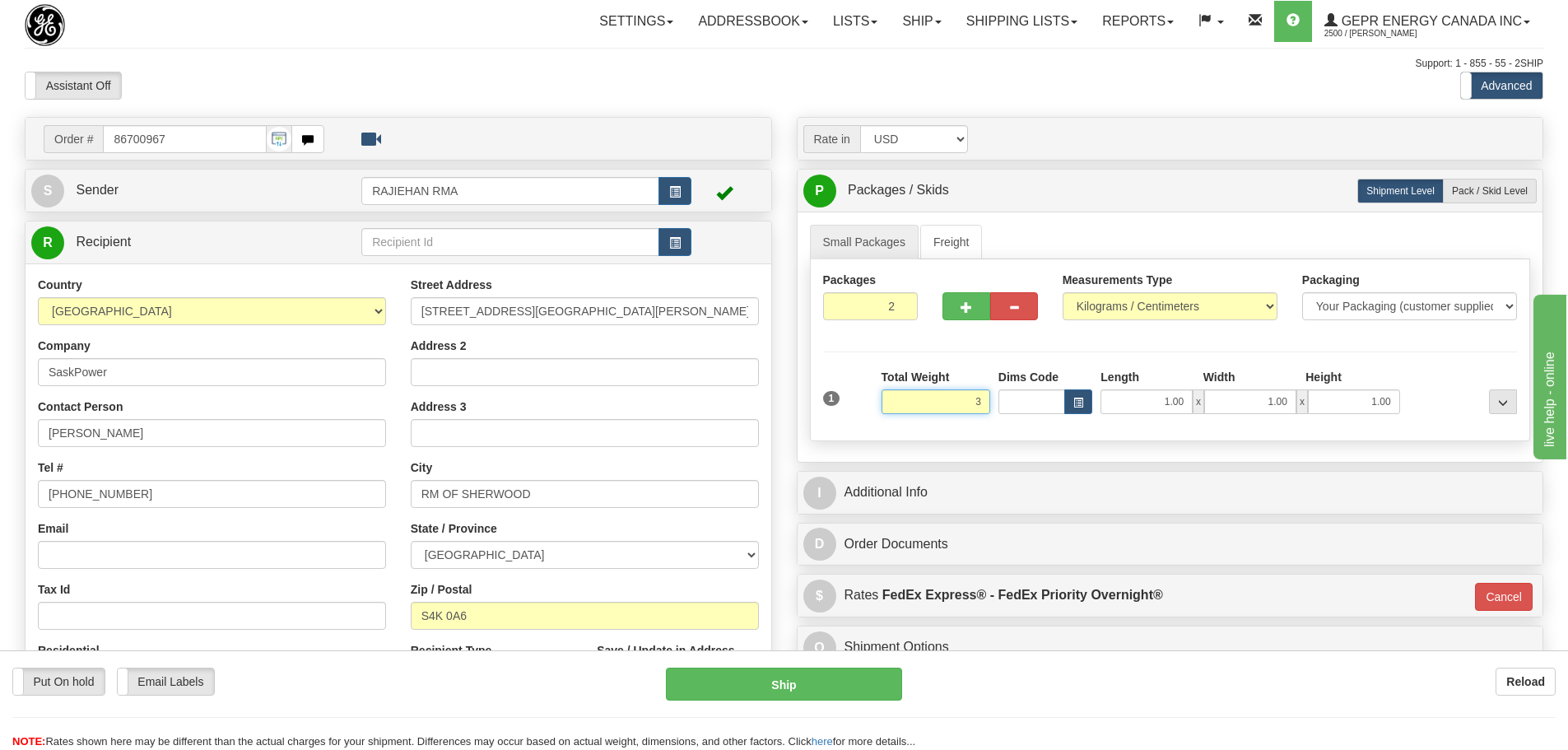
type input "3"
click button "Delete" at bounding box center [0, 0] width 0 height 0
type input "01"
type input "3.00"
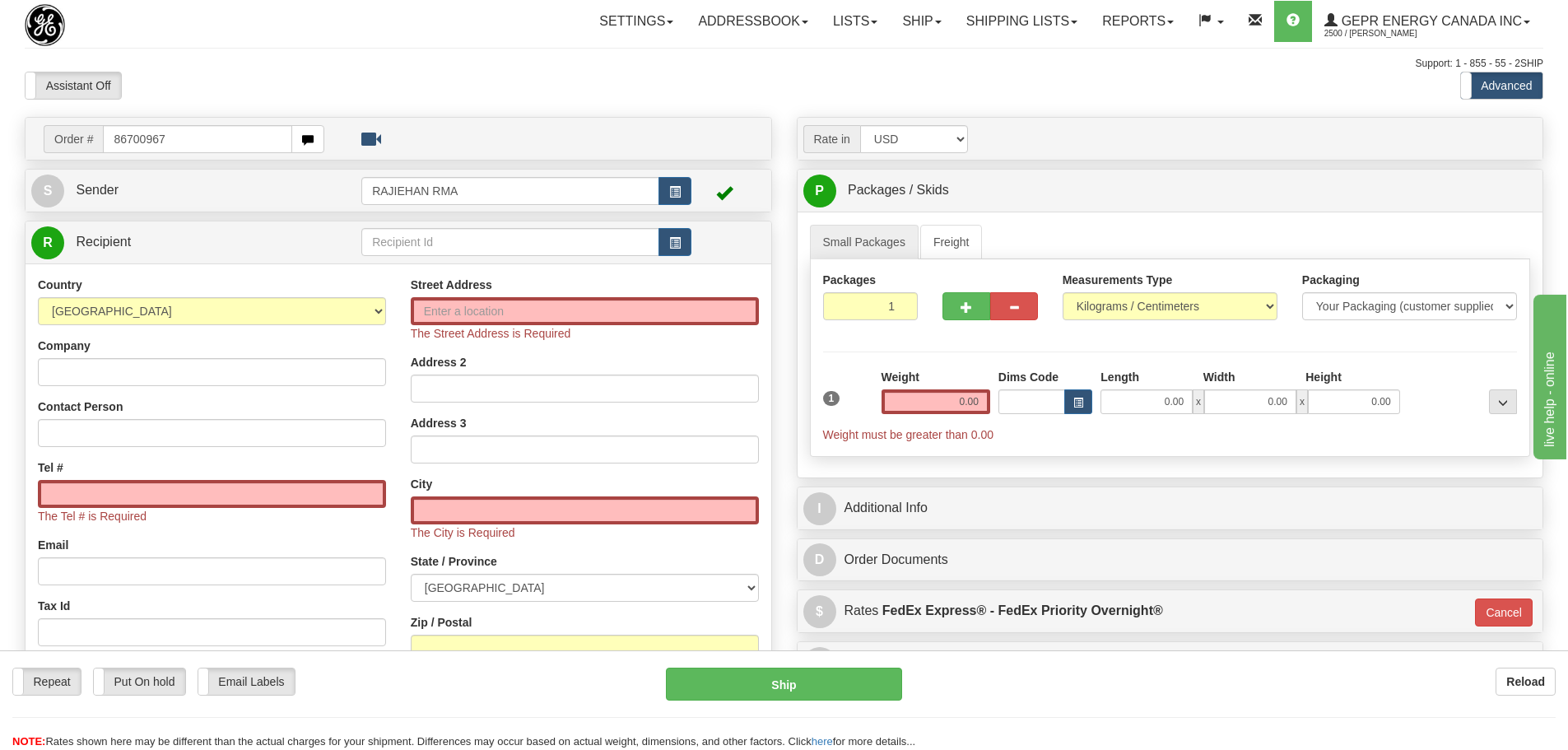
drag, startPoint x: 217, startPoint y: 149, endPoint x: 56, endPoint y: 158, distance: 161.3
click at [56, 158] on div "Order # 86700967" at bounding box center [398, 138] width 745 height 42
click at [183, 137] on input "text" at bounding box center [198, 139] width 189 height 28
type input "86700967"
click at [252, 82] on body "Training Course Close Toggle navigation Settings Shipping Preferences New Recip…" at bounding box center [790, 375] width 1580 height 750
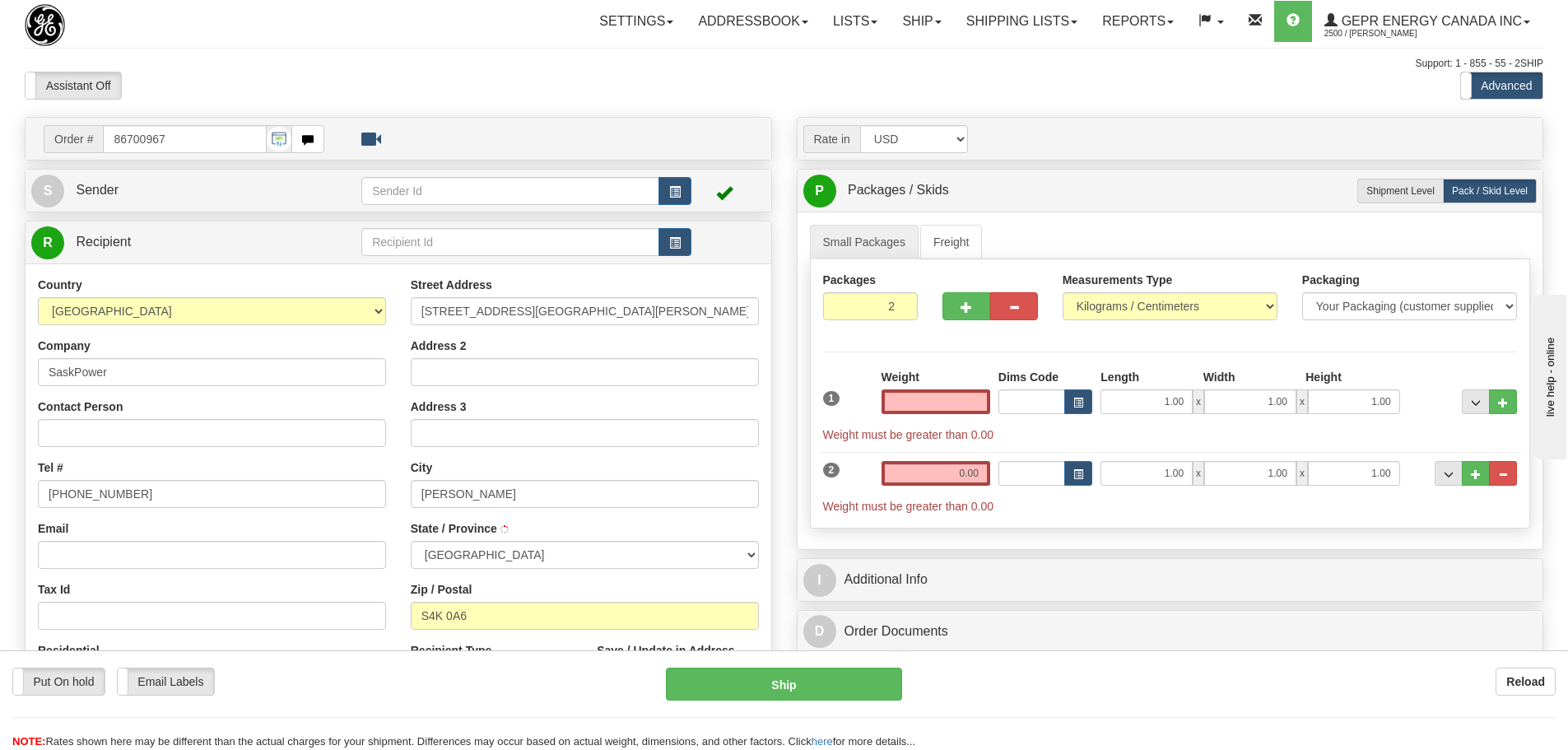
type input "RM OF SHERWOOD"
type input "0.00"
click at [676, 198] on button "button" at bounding box center [675, 191] width 33 height 28
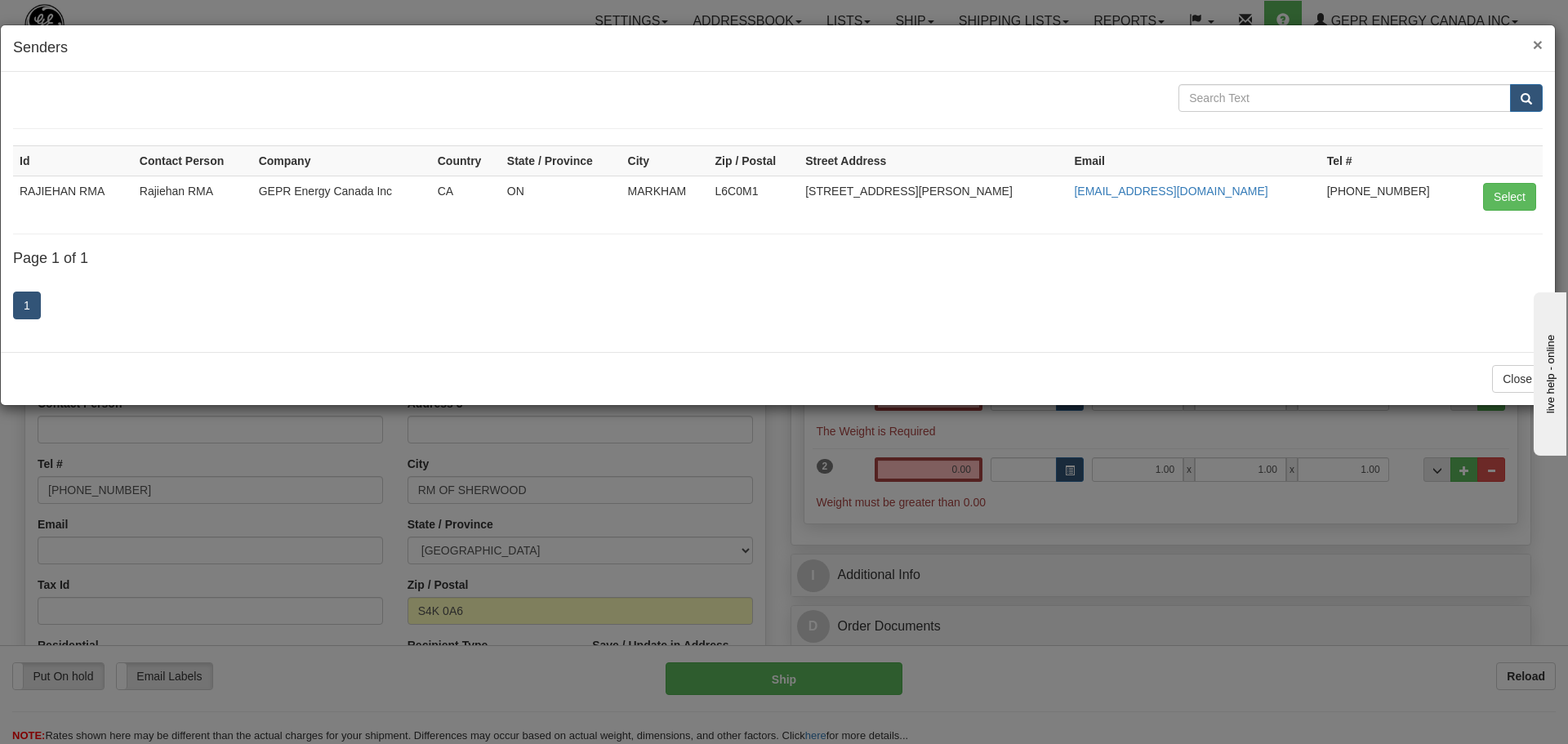
click at [1541, 49] on span "×" at bounding box center [1538, 44] width 10 height 19
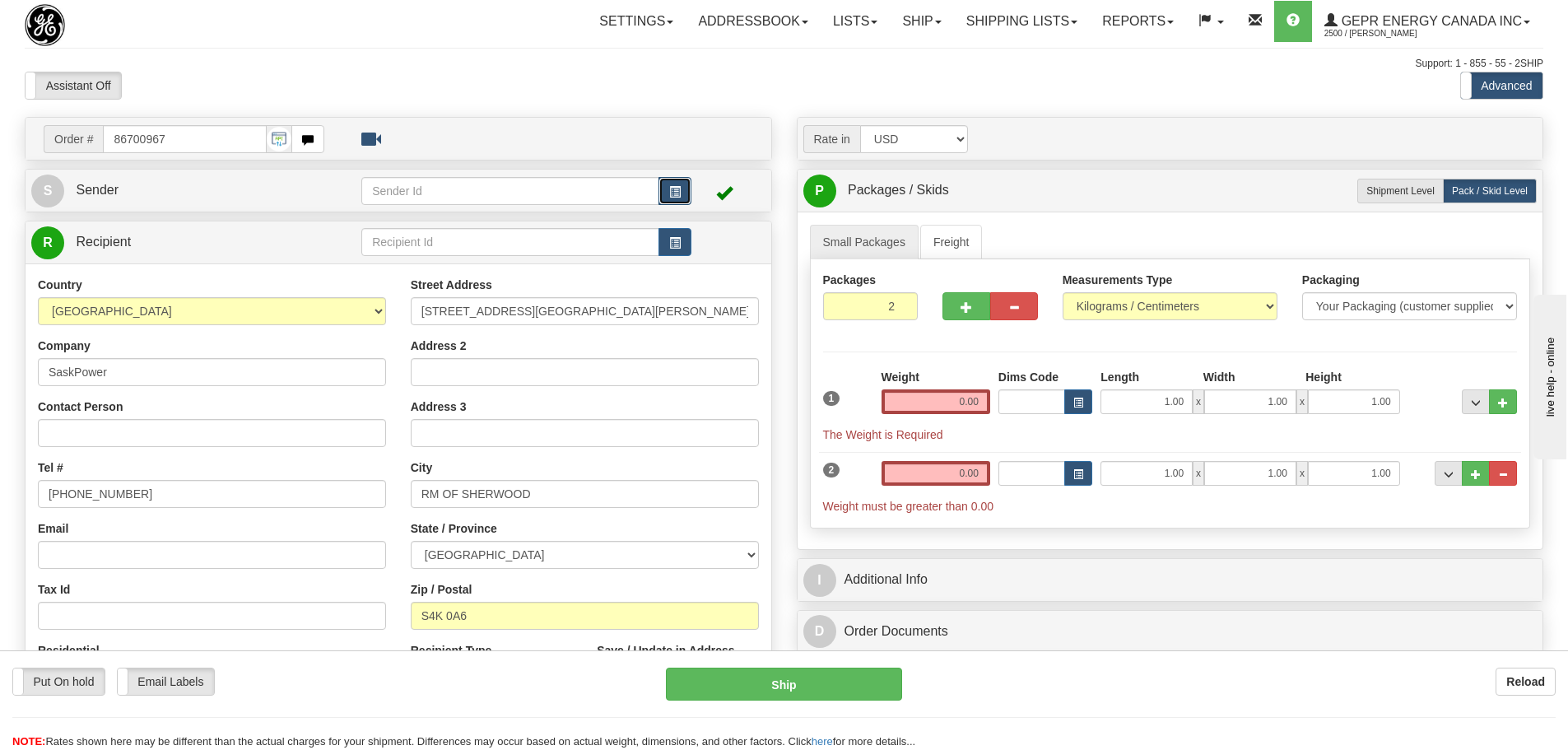
click at [685, 181] on button "button" at bounding box center [675, 191] width 33 height 28
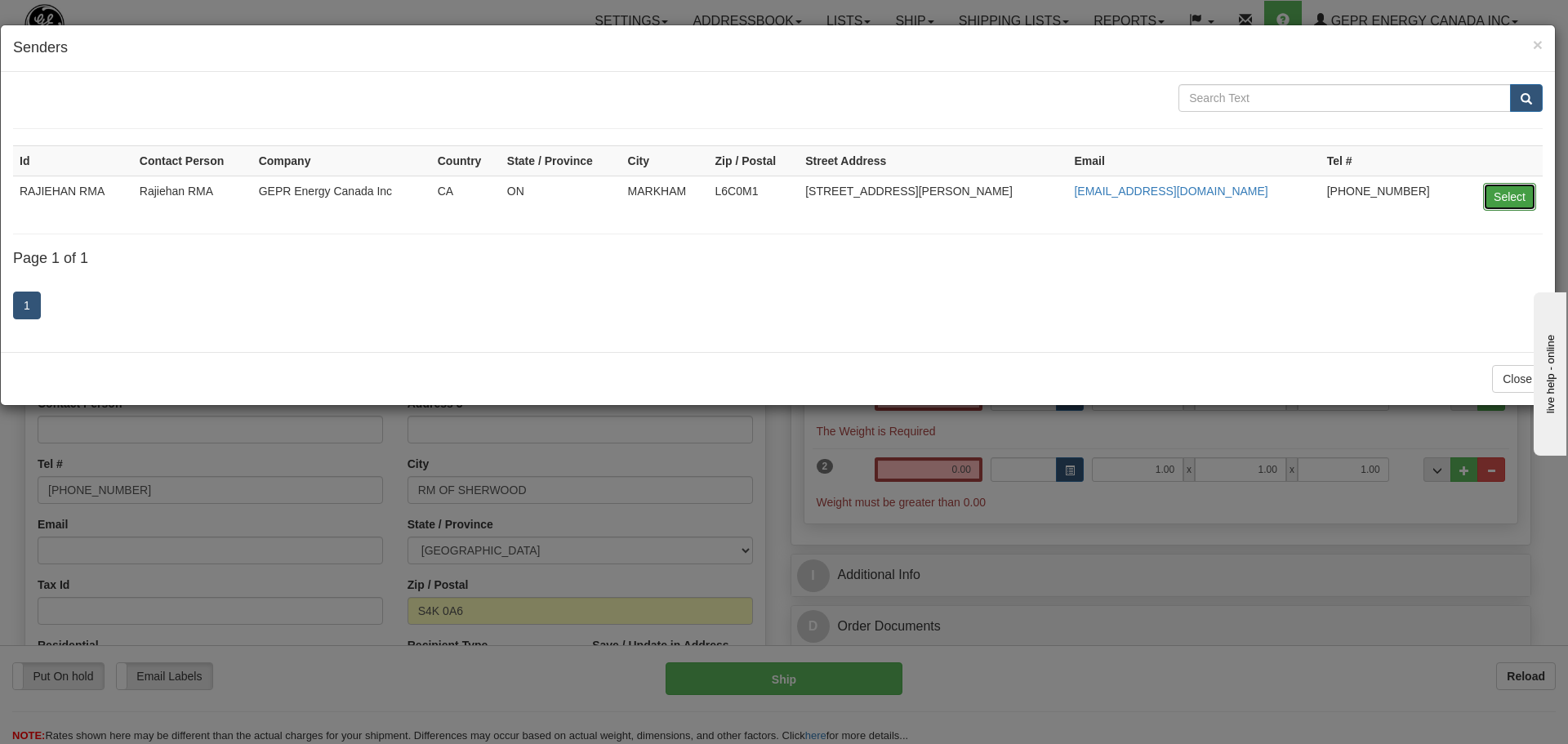
click at [1506, 197] on button "Select" at bounding box center [1510, 197] width 53 height 28
type input "RAJIEHAN RMA"
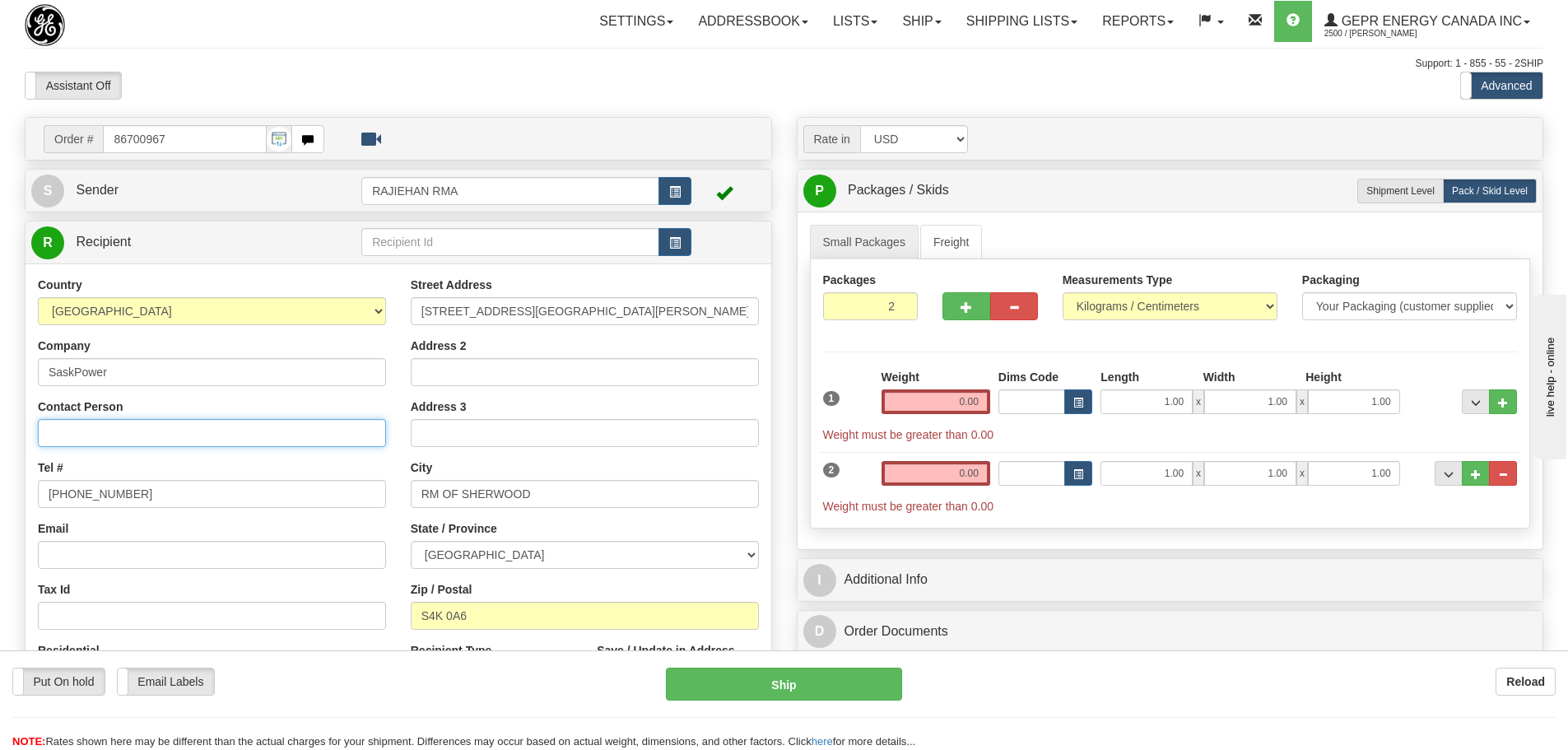
click at [166, 425] on input "Contact Person" at bounding box center [211, 433] width 348 height 28
paste input "Michael Vargo"
type input "Michael Vargo"
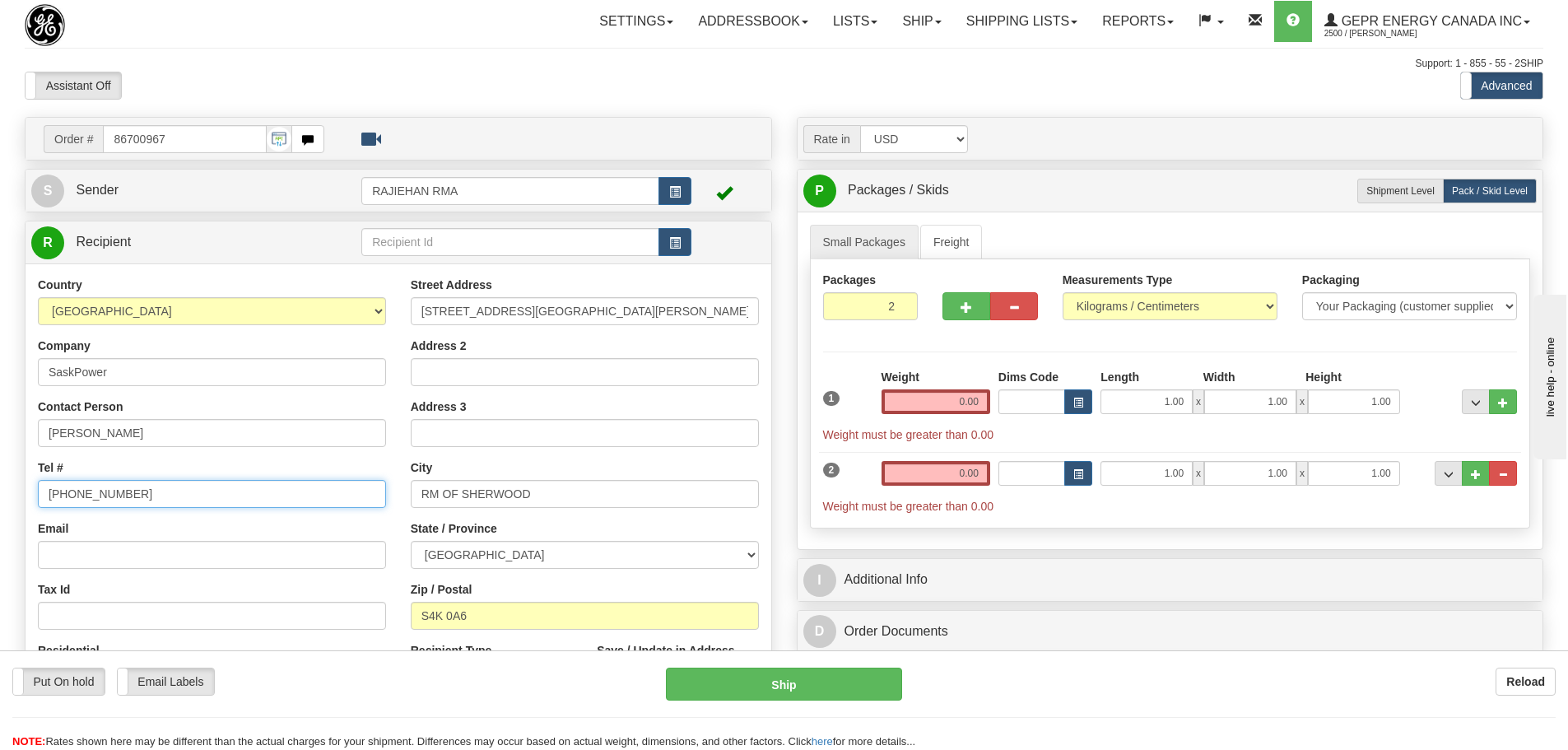
drag, startPoint x: 149, startPoint y: 494, endPoint x: -7, endPoint y: 513, distance: 157.2
click at [0, 513] on html "Training Course Close Toggle navigation Settings Shipping Preferences New Sende…" at bounding box center [784, 375] width 1568 height 750
paste input "306-510-4352"
click at [161, 480] on input "306-510-4352" at bounding box center [211, 494] width 348 height 28
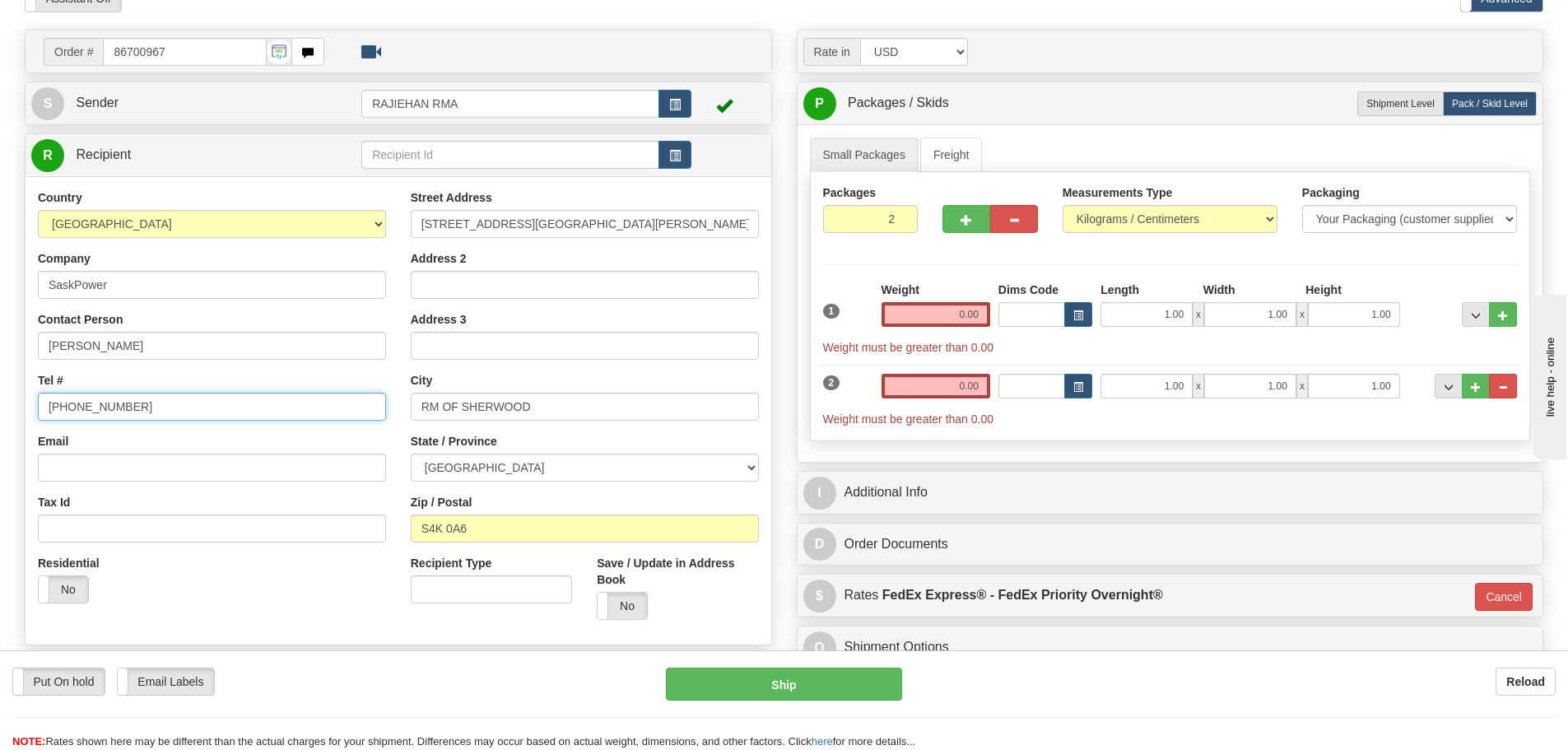
scroll to position [165, 0]
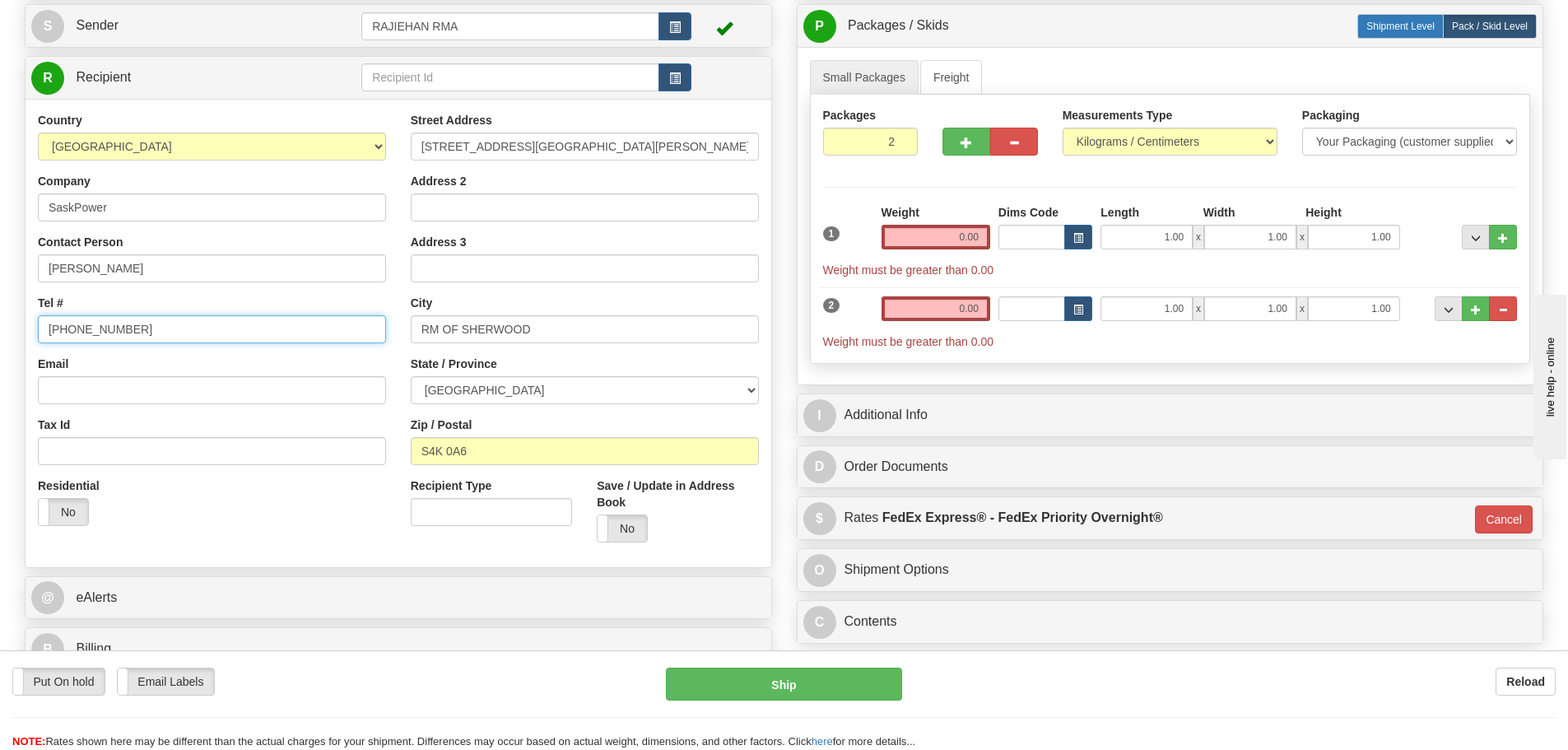
type input "306-510-4352"
click at [1382, 34] on label "Shipment Level Shipm." at bounding box center [1401, 26] width 87 height 25
radio input "true"
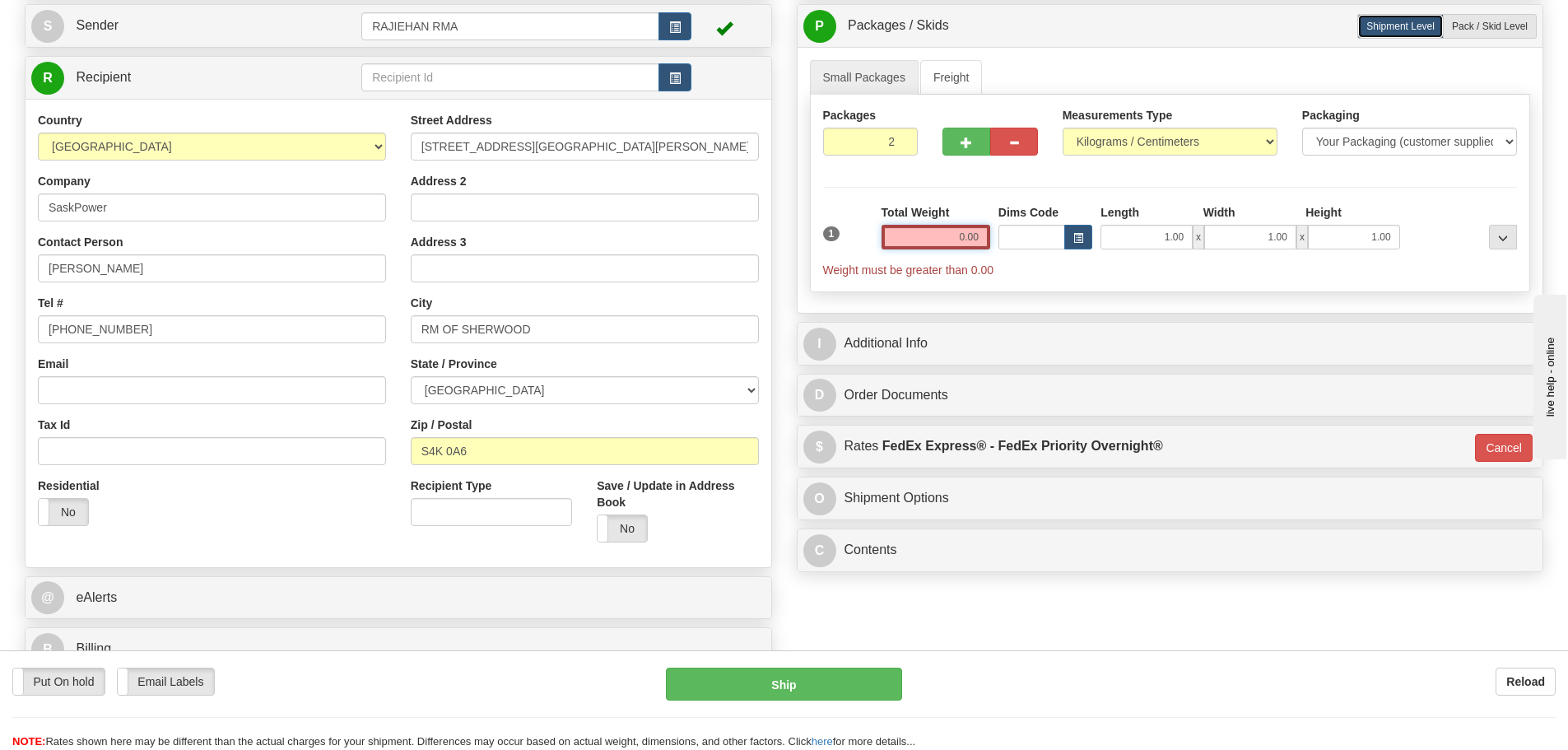
click at [924, 230] on input "0.00" at bounding box center [936, 237] width 109 height 25
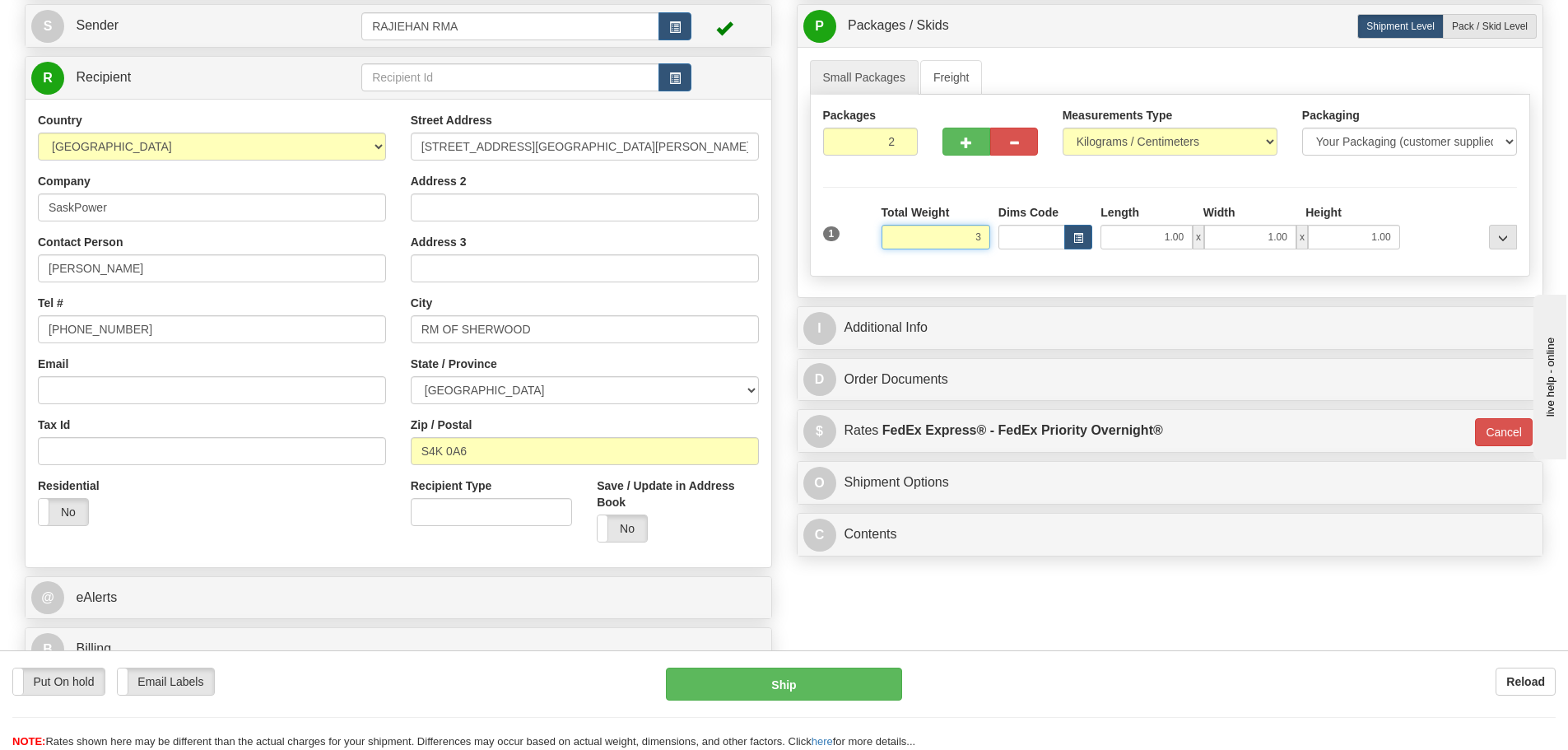
type input "3"
type input "01"
type input "3.00"
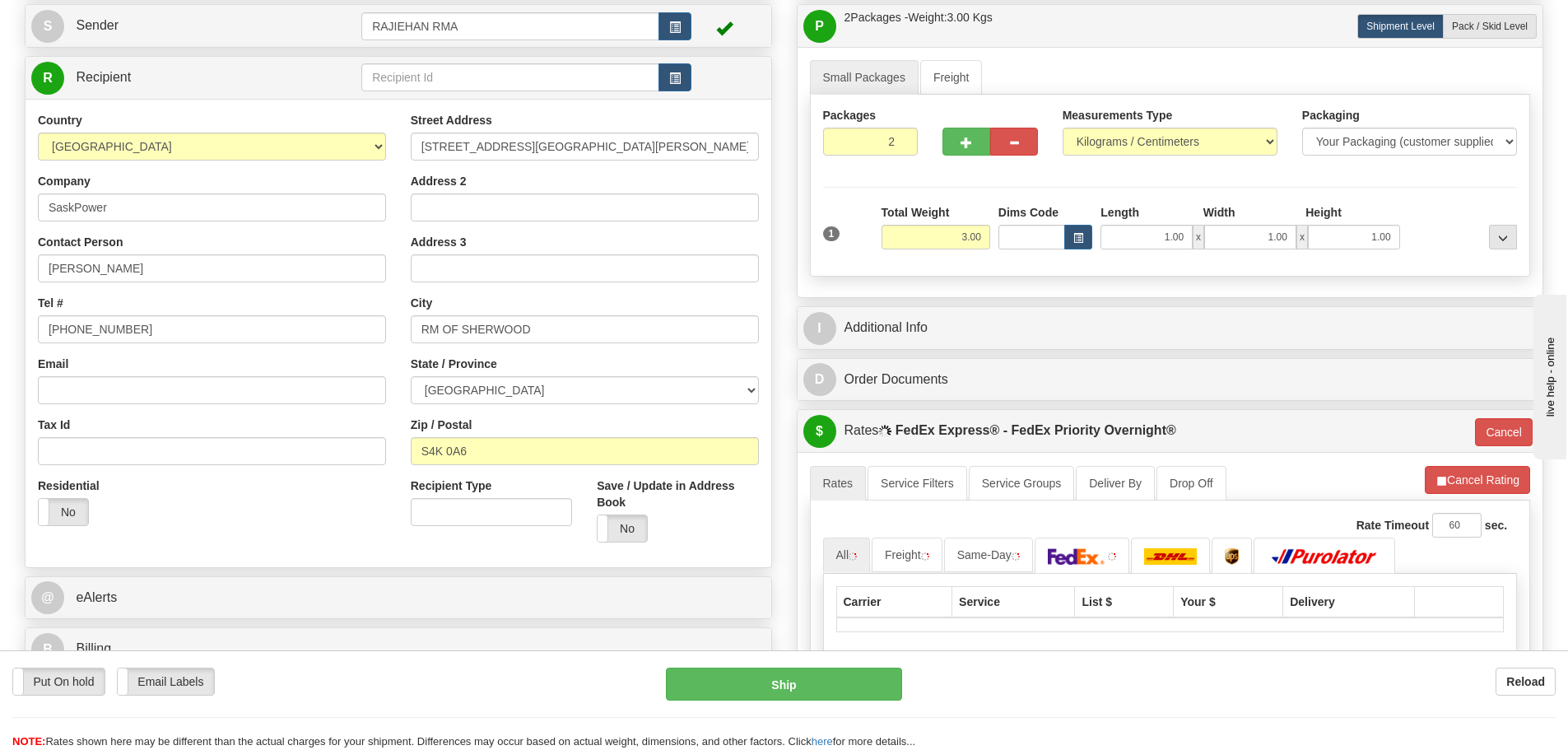
click at [922, 188] on div "Packages 2 1 Measurements Type" at bounding box center [1170, 186] width 721 height 182
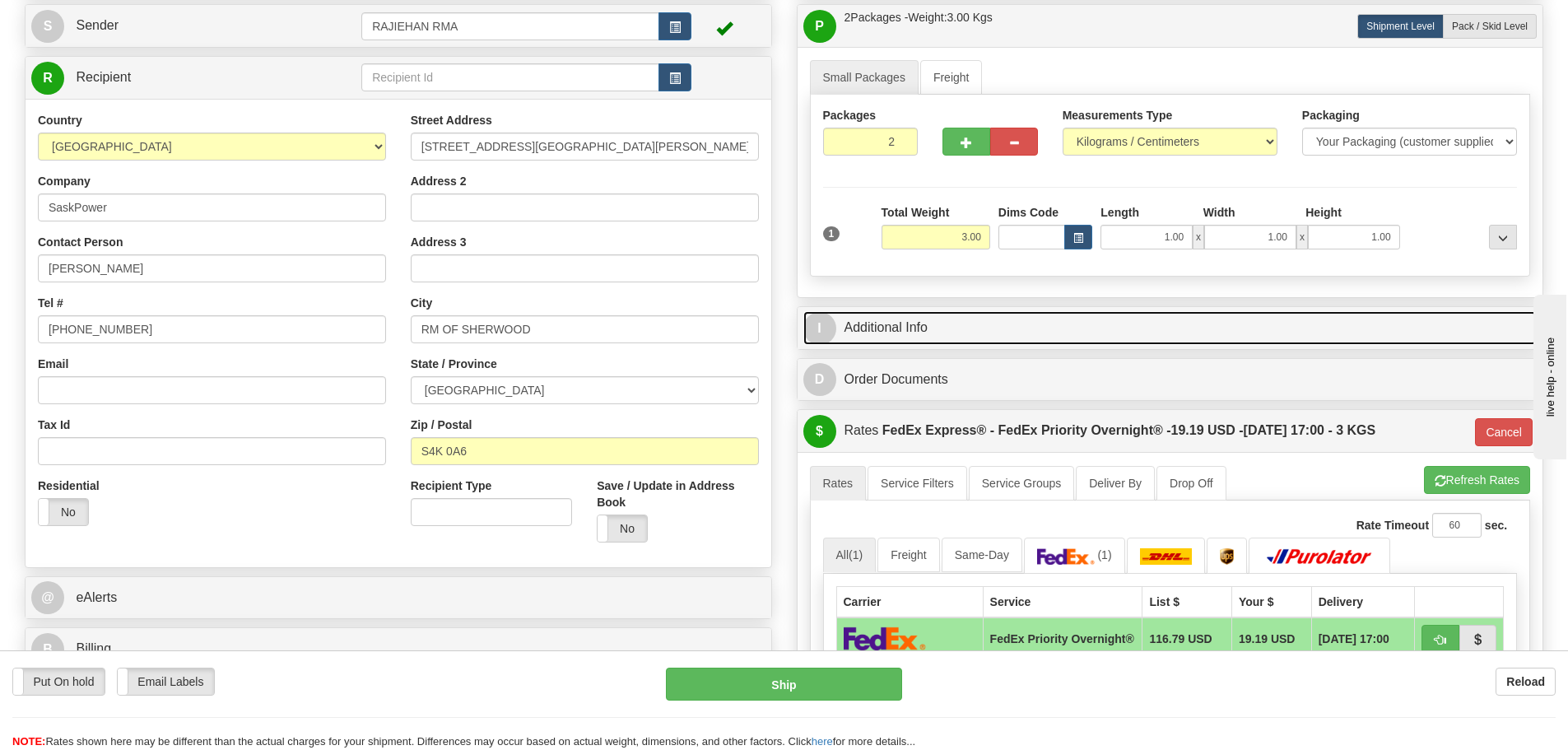
click at [1153, 323] on link "I Additional Info" at bounding box center [1170, 327] width 734 height 34
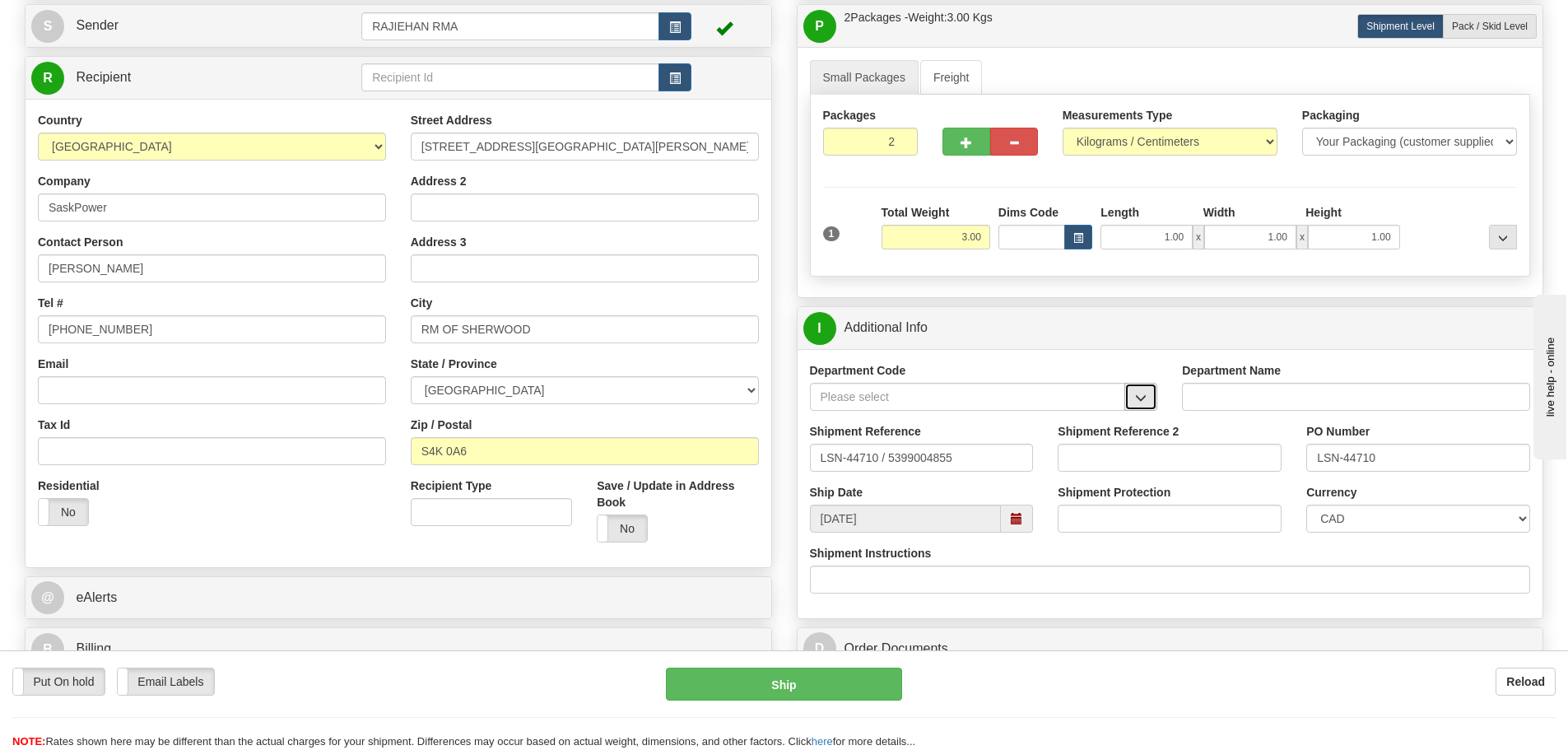
click at [1150, 405] on button "button" at bounding box center [1140, 397] width 33 height 28
click at [864, 418] on div "SER" at bounding box center [963, 422] width 300 height 18
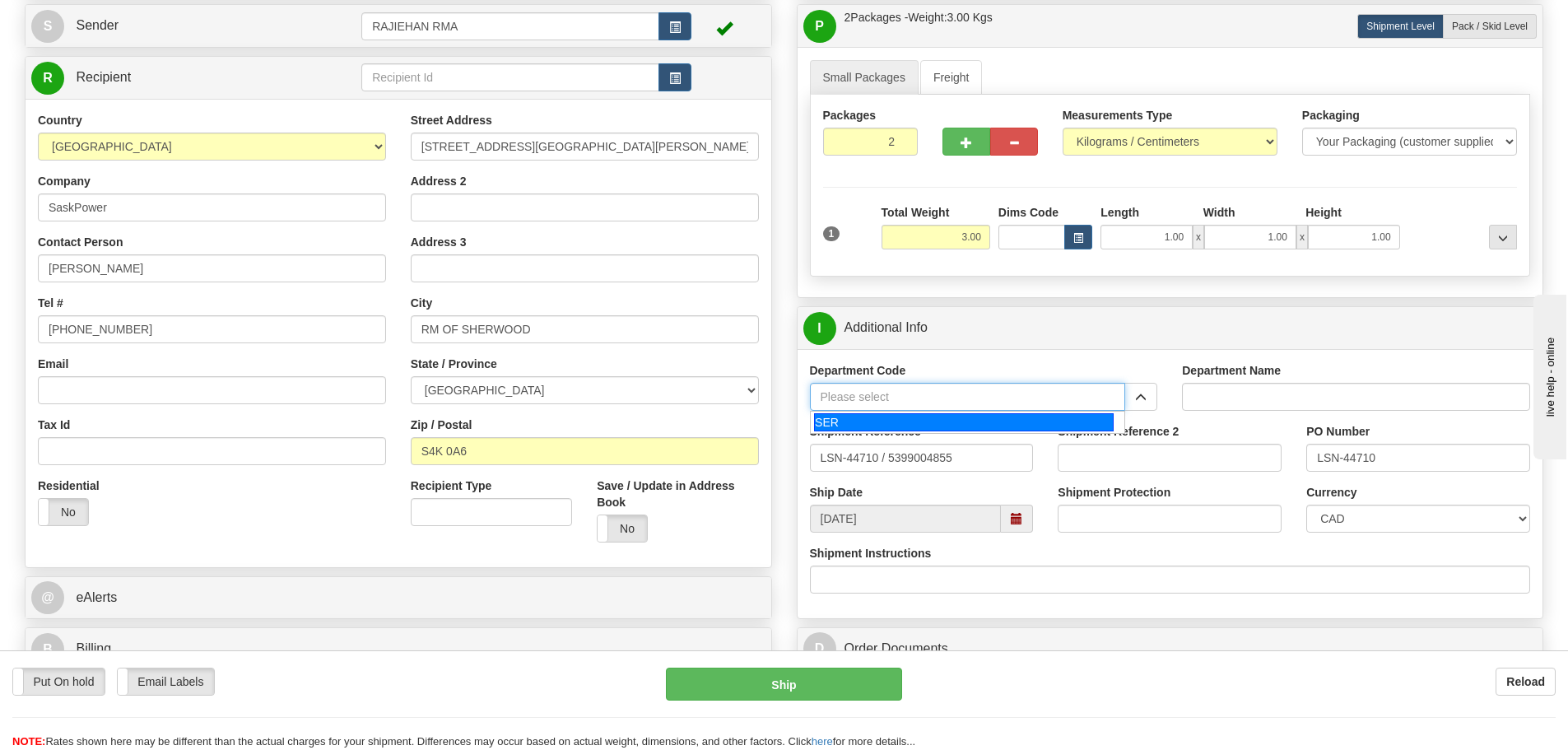
type input "SER"
type input "SERVICE DEPARTMENT"
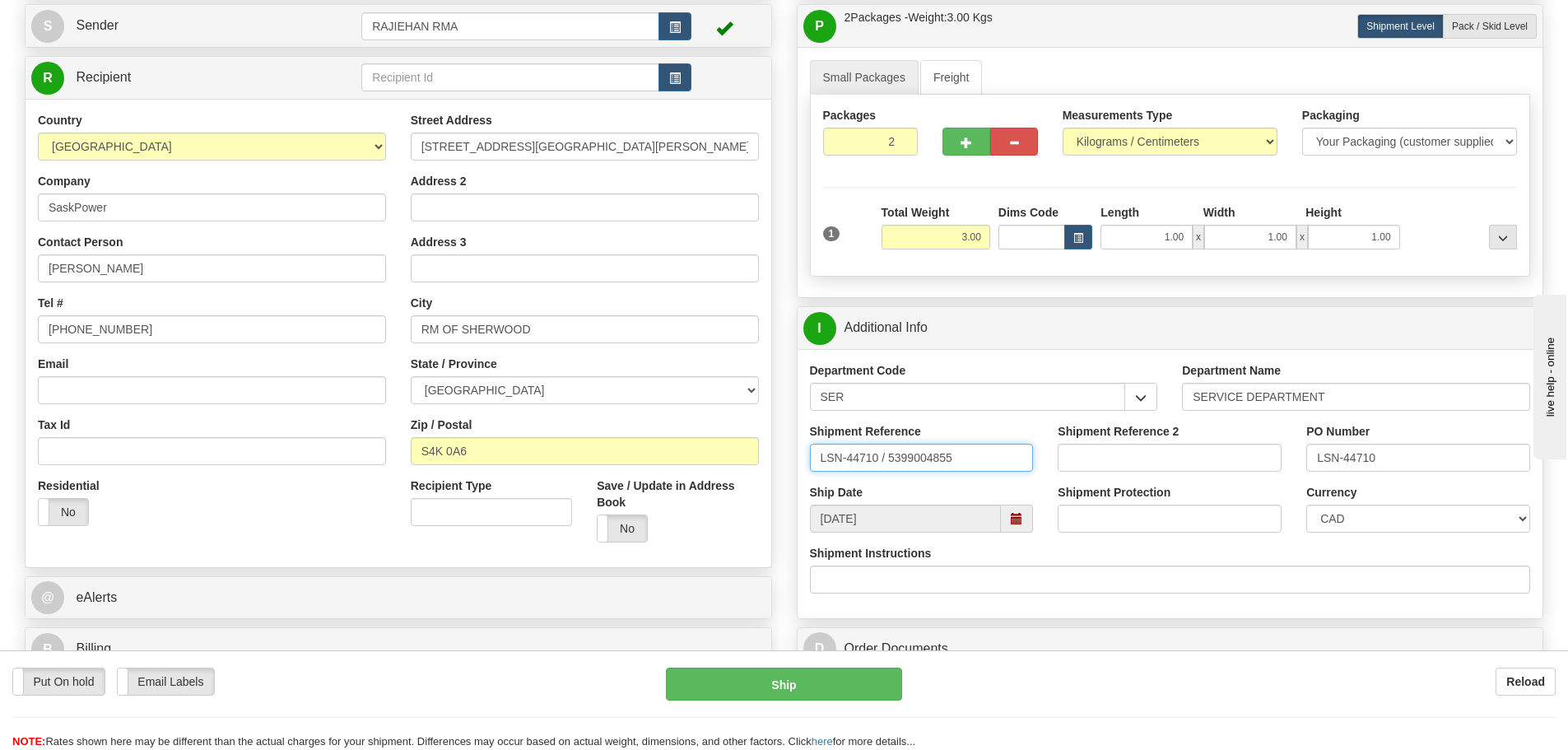
click at [884, 454] on input "LSN-44710 / 5399004855" at bounding box center [921, 458] width 224 height 28
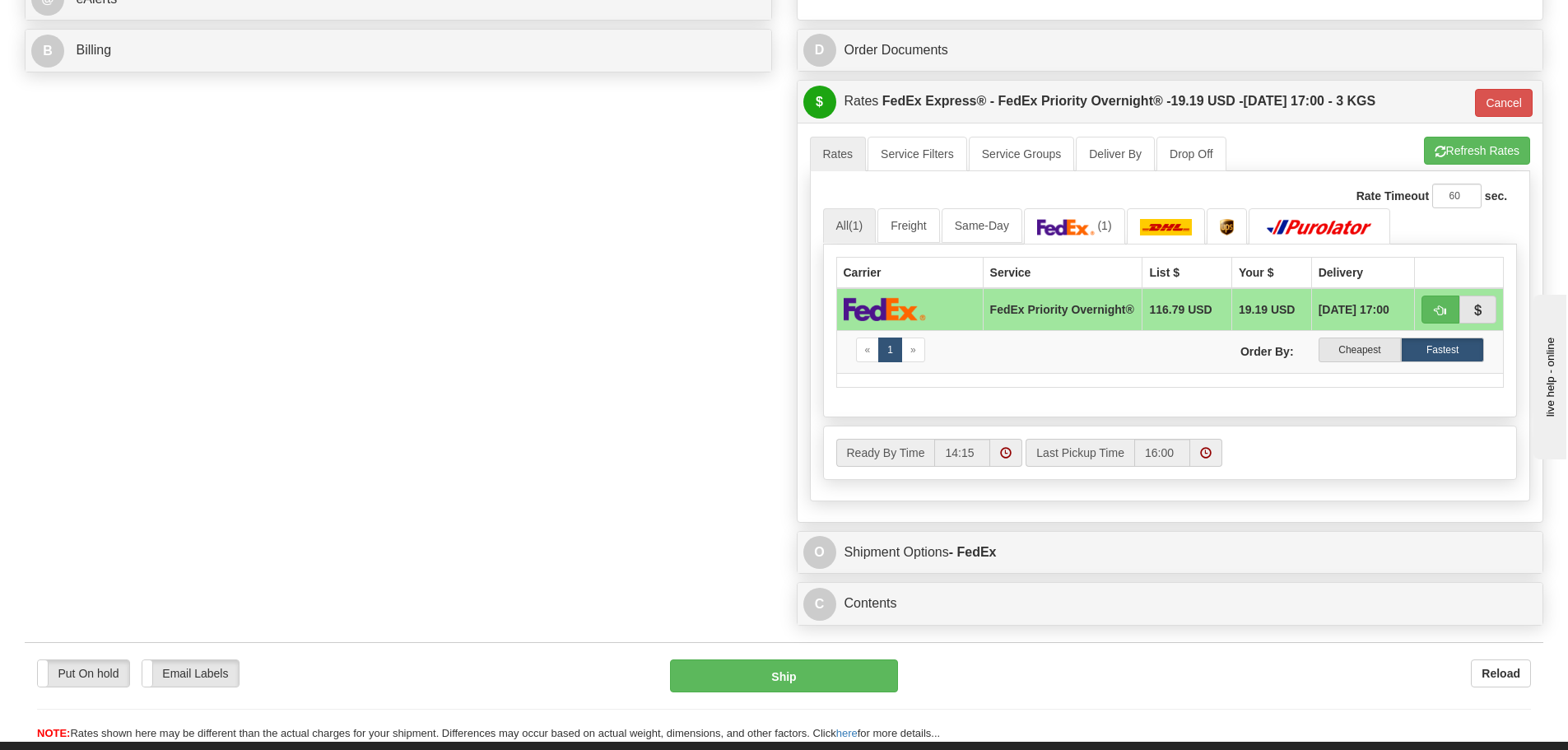
scroll to position [905, 0]
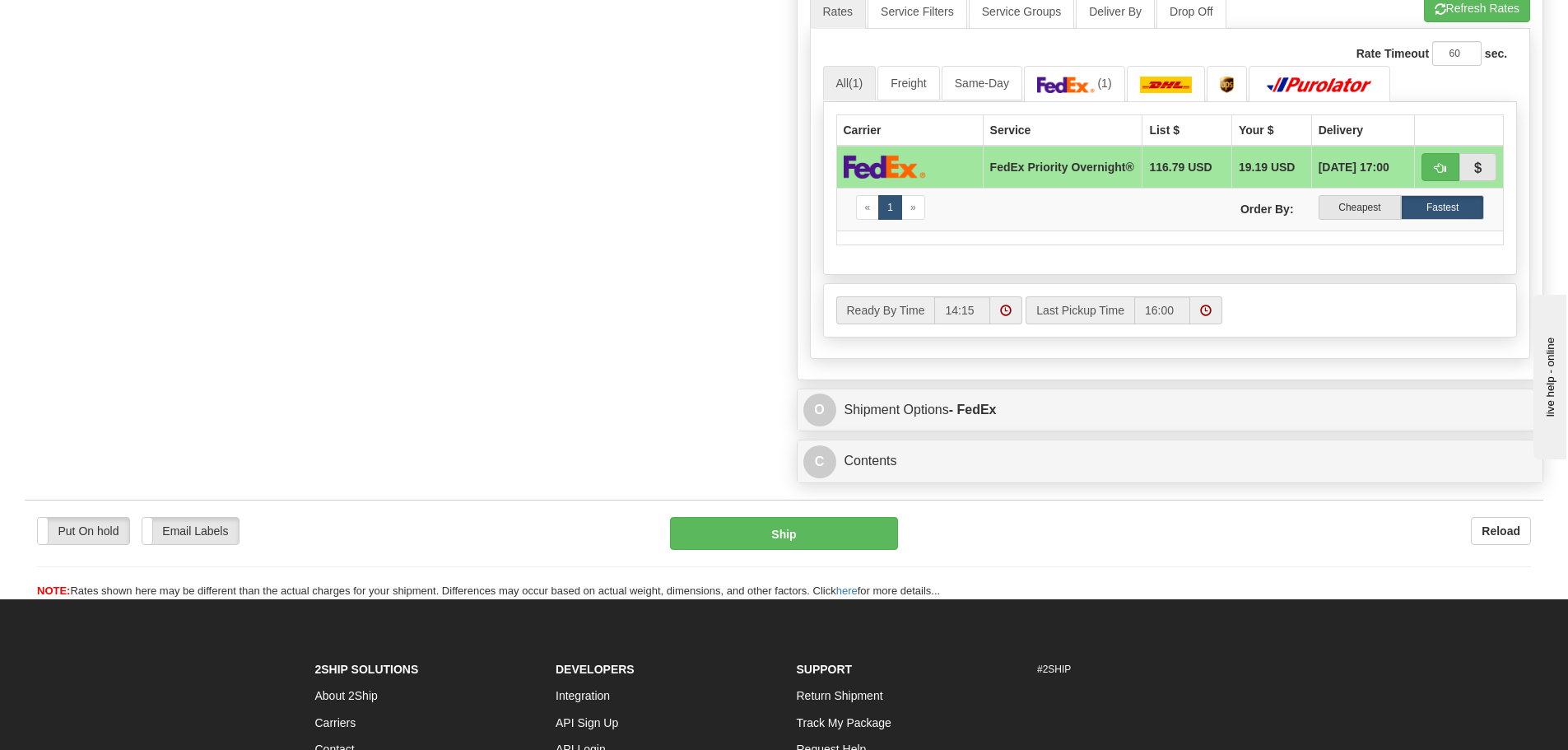
type input "LSN-44710 RMA 5399004855"
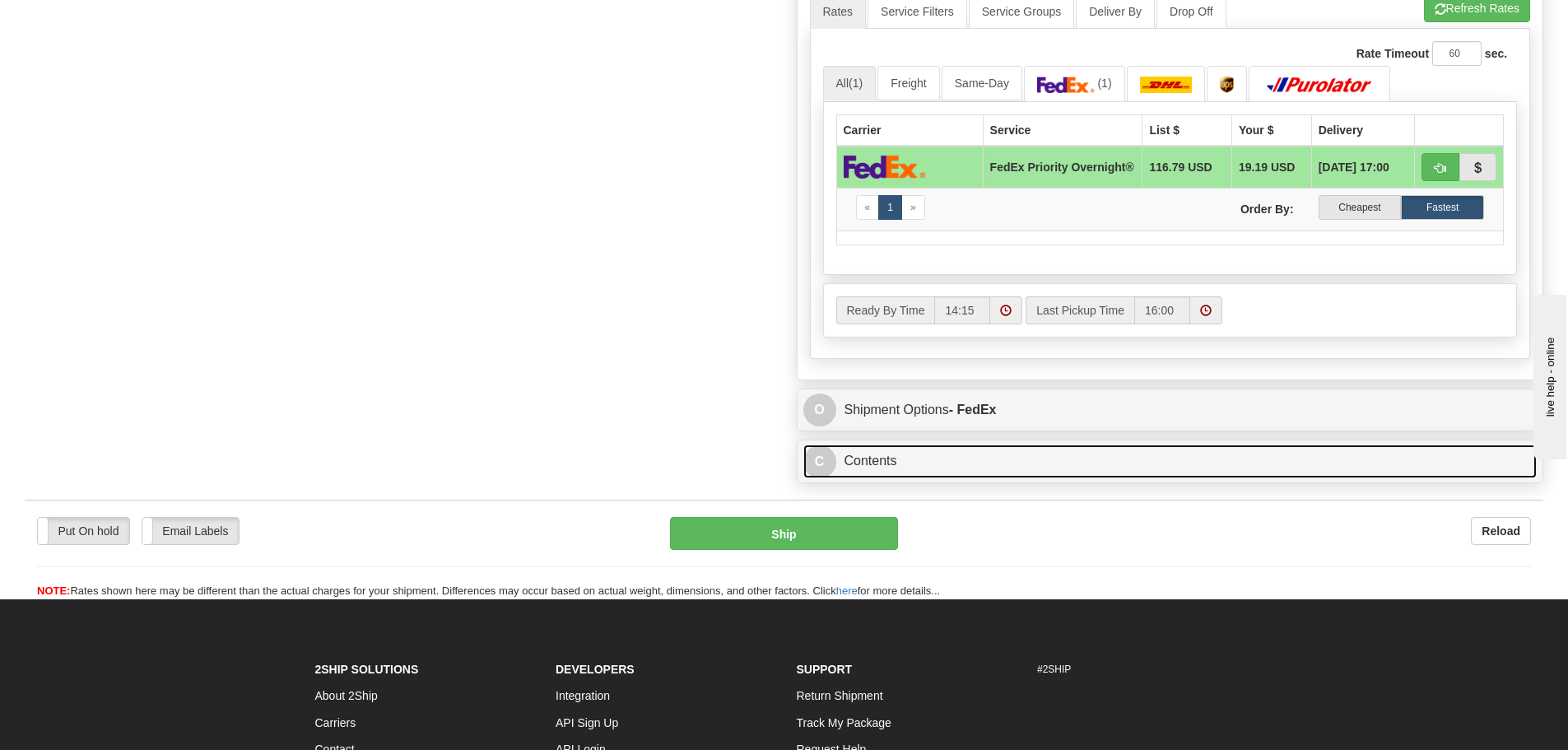
click at [924, 464] on link "C Contents" at bounding box center [1170, 461] width 734 height 34
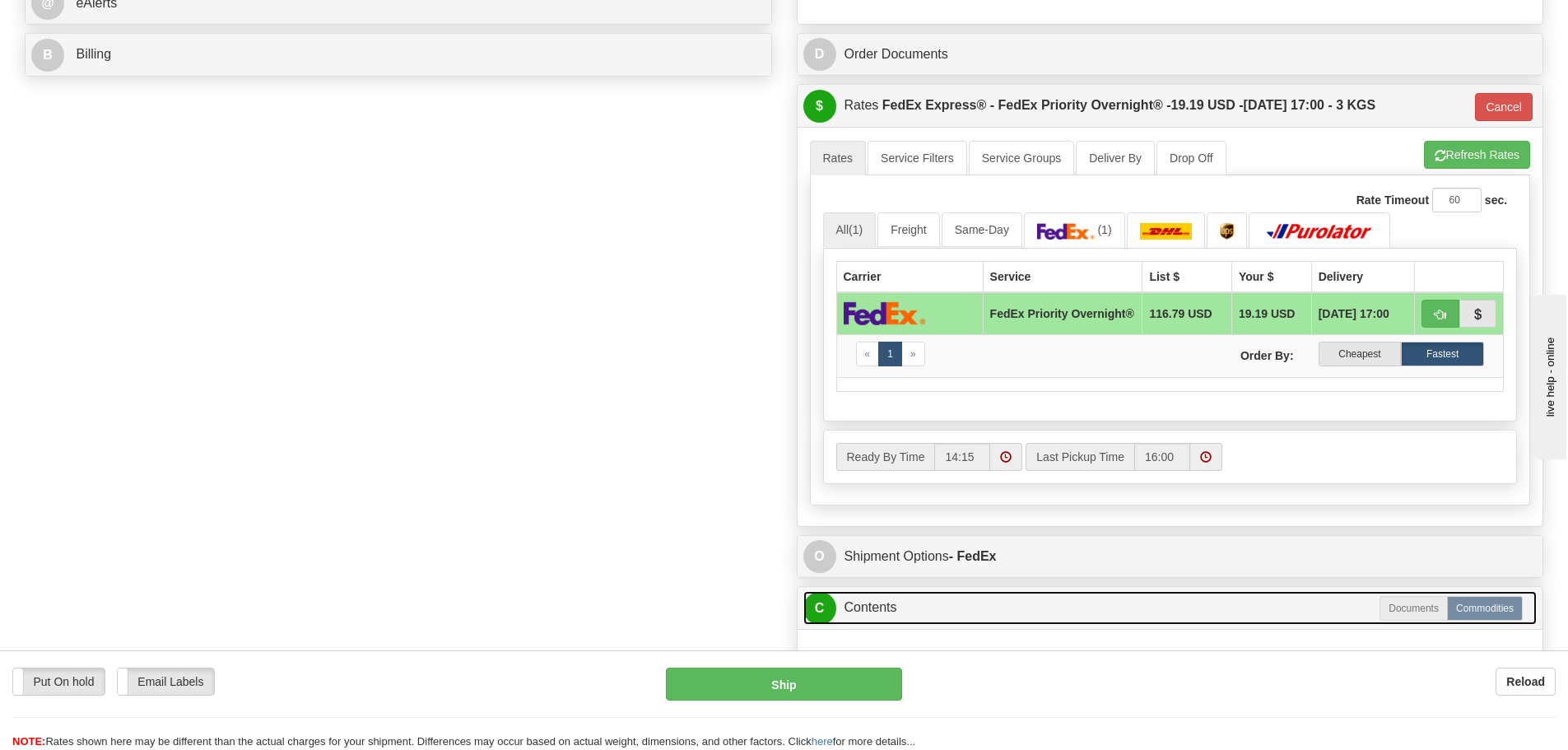
scroll to position [741, 0]
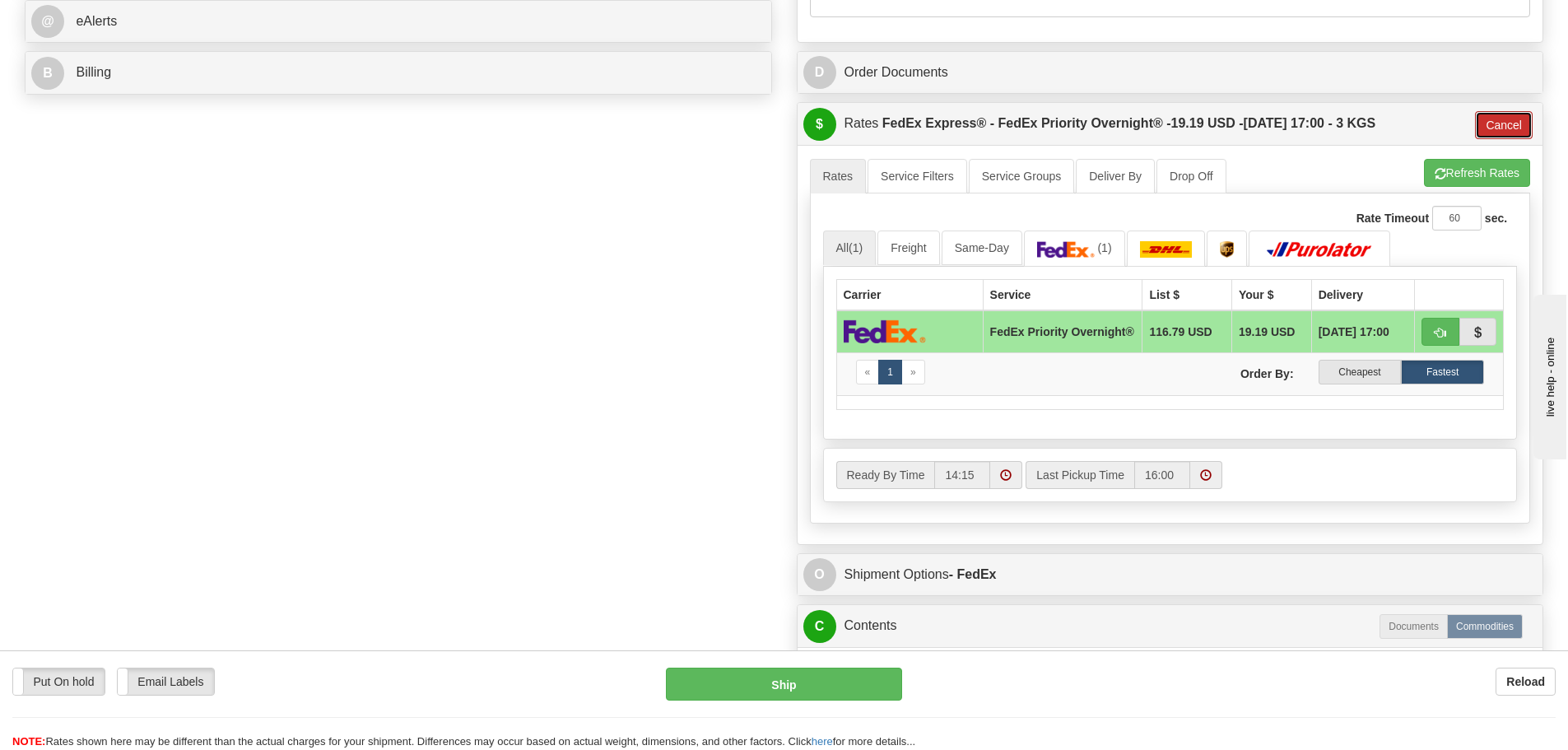
click at [1498, 129] on button "Cancel" at bounding box center [1504, 125] width 58 height 28
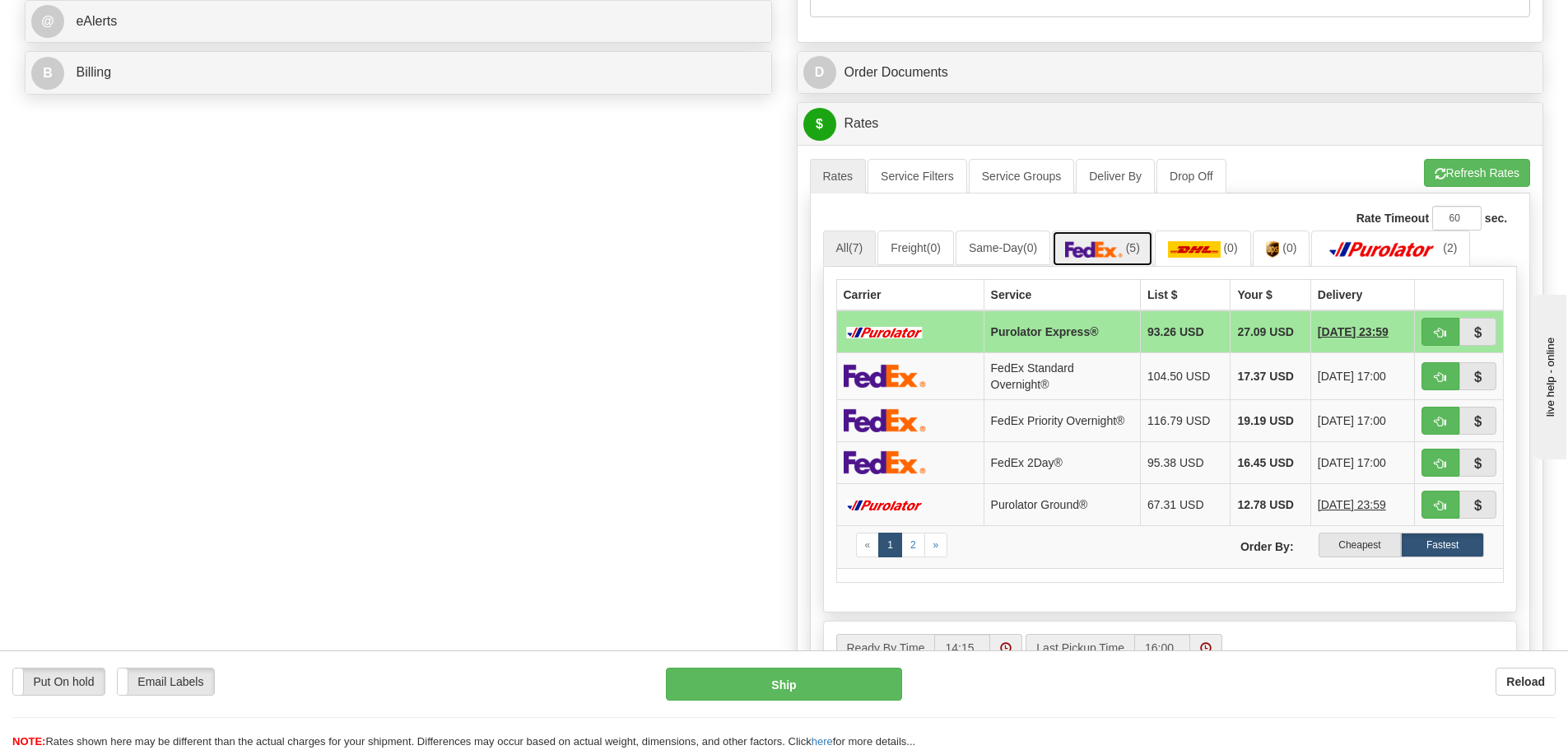
click at [1140, 254] on span "(5)" at bounding box center [1133, 247] width 14 height 13
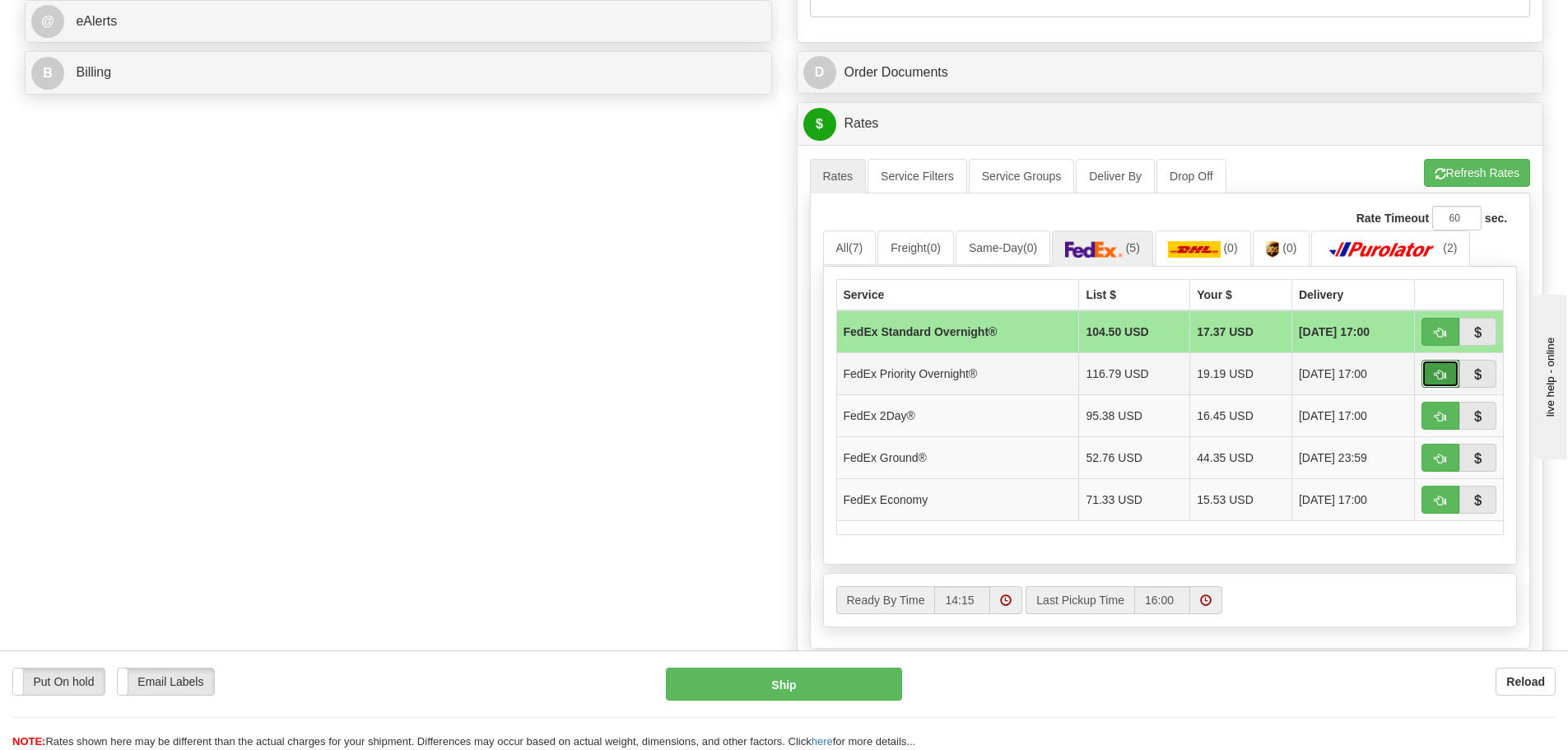
click at [1442, 367] on button "button" at bounding box center [1440, 374] width 38 height 28
type input "01"
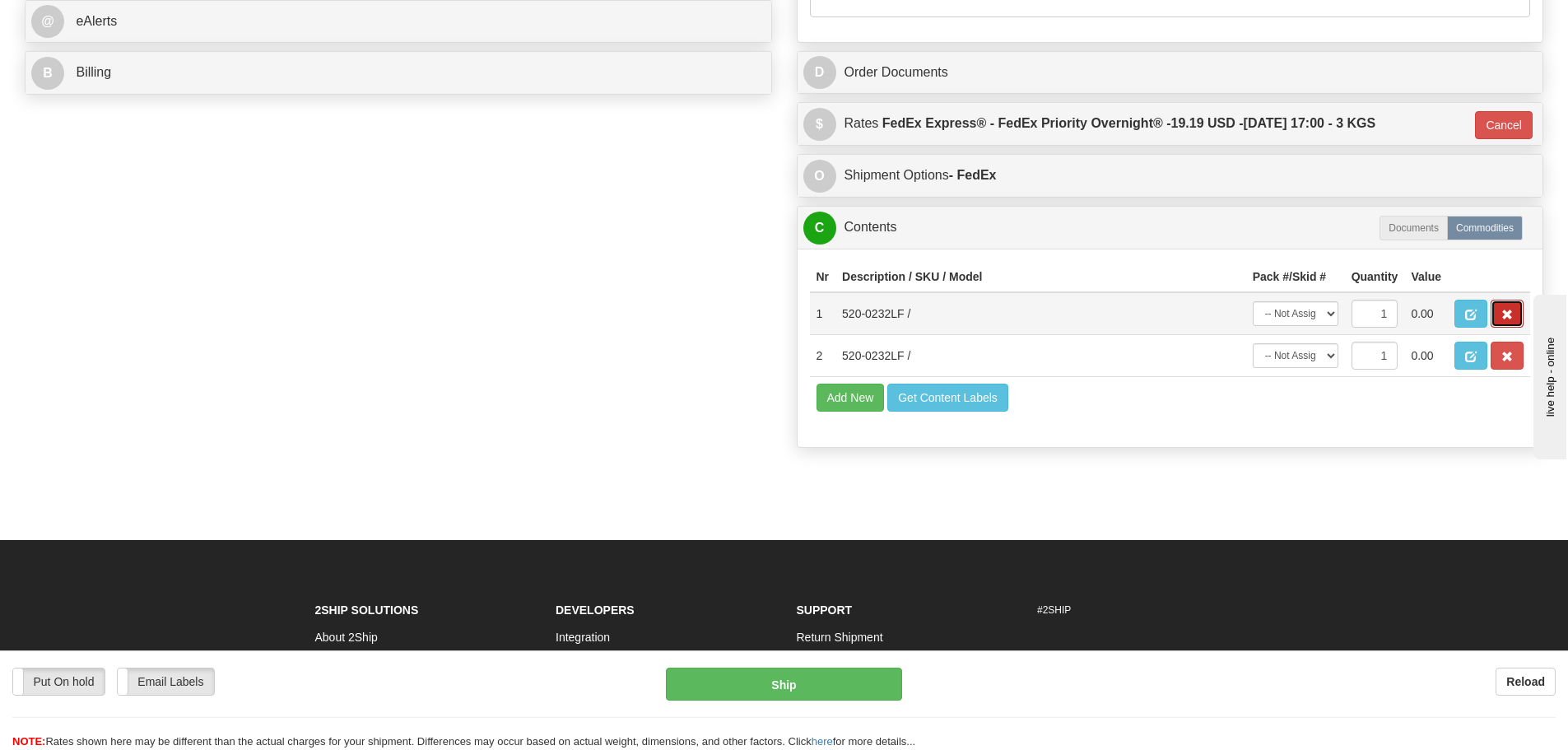
click at [1505, 320] on span "button" at bounding box center [1506, 314] width 11 height 10
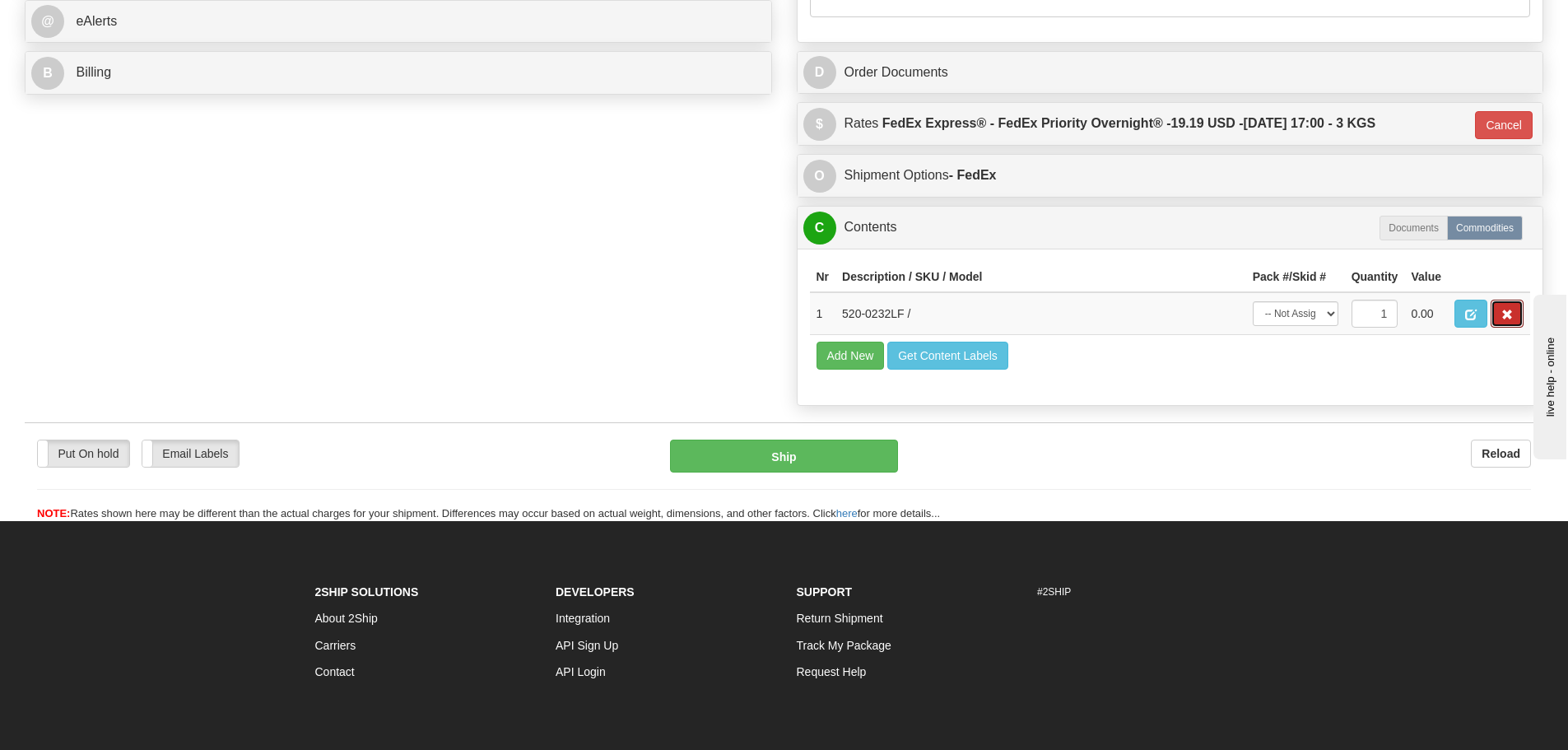
click at [1505, 320] on span "button" at bounding box center [1506, 314] width 11 height 10
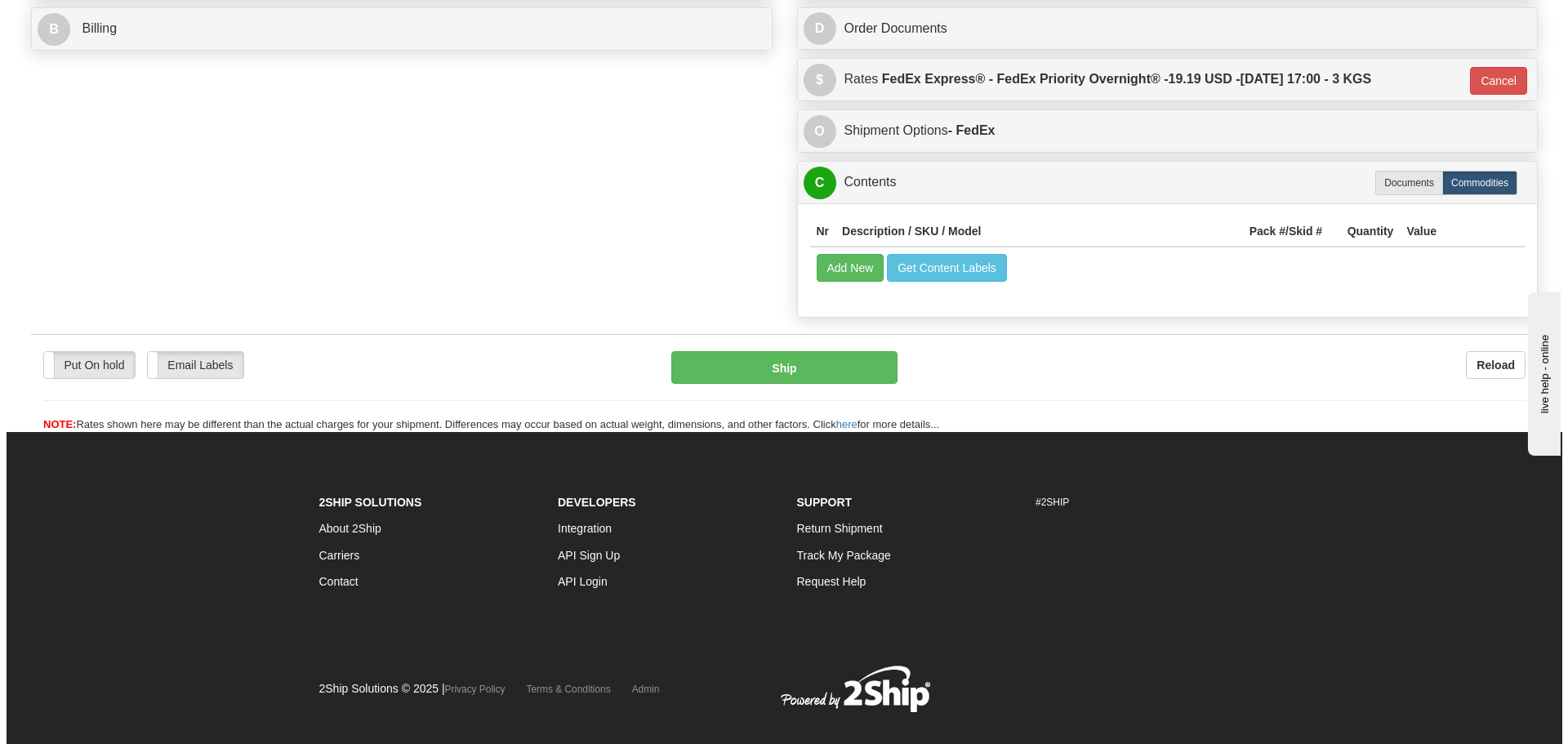
scroll to position [805, 0]
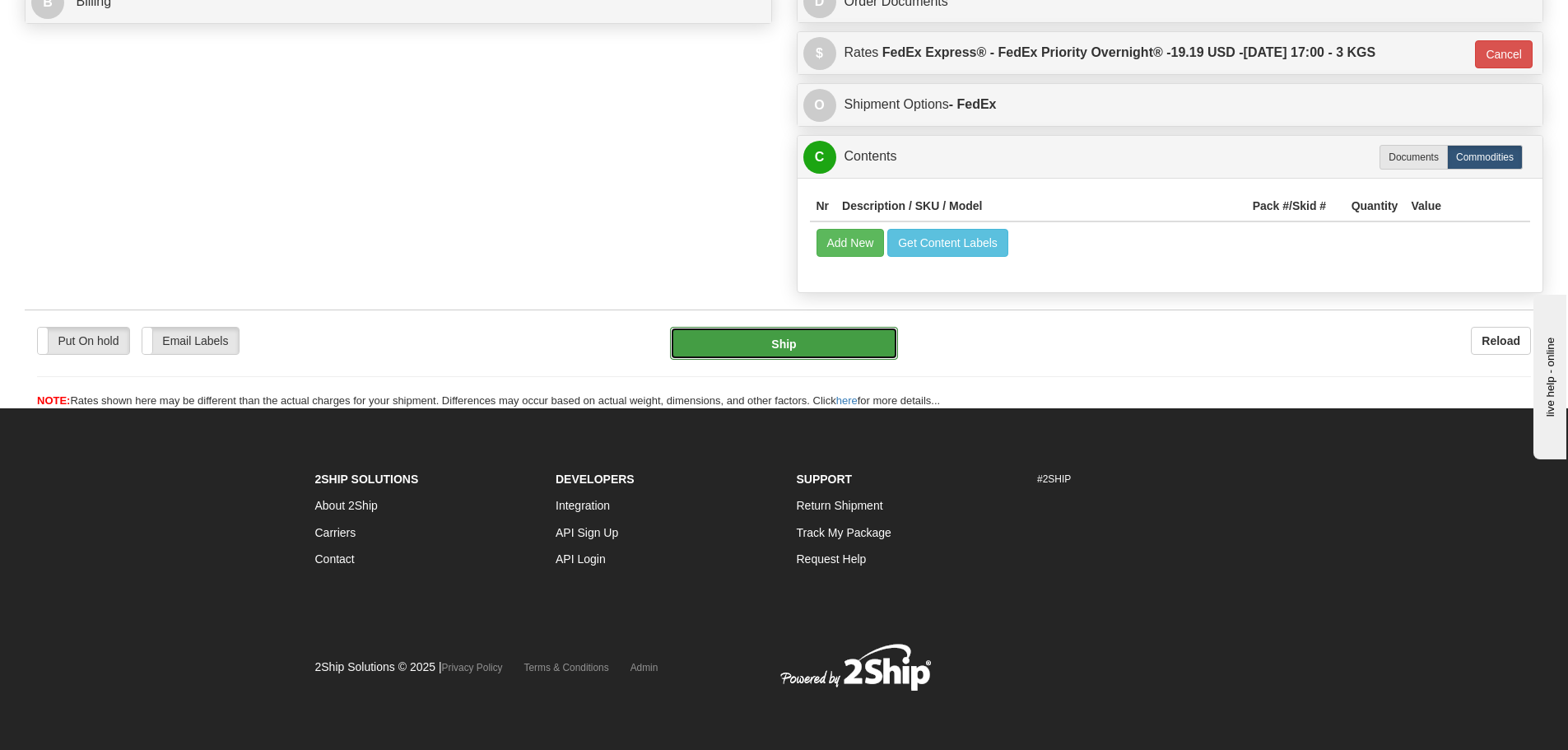
click at [794, 338] on button "Ship" at bounding box center [784, 344] width 228 height 33
